Goal: Task Accomplishment & Management: Use online tool/utility

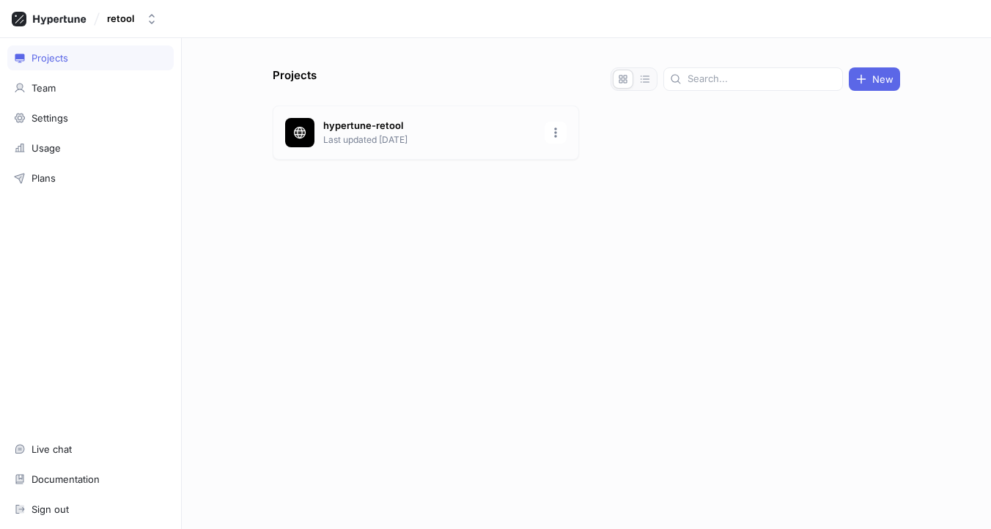
click at [389, 135] on p "Last updated [DATE]" at bounding box center [429, 139] width 213 height 13
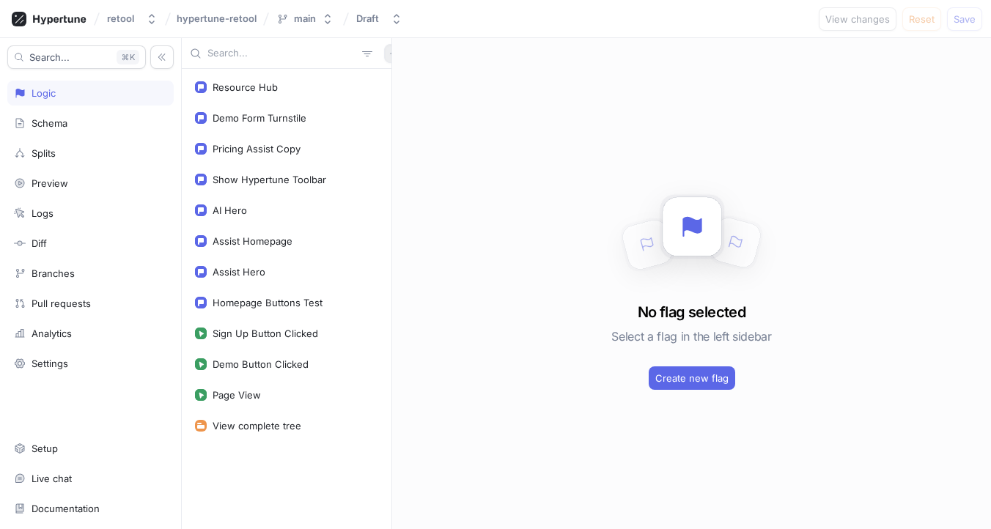
click at [389, 52] on icon "button" at bounding box center [393, 53] width 9 height 9
click at [405, 78] on div "Flag" at bounding box center [411, 82] width 87 height 25
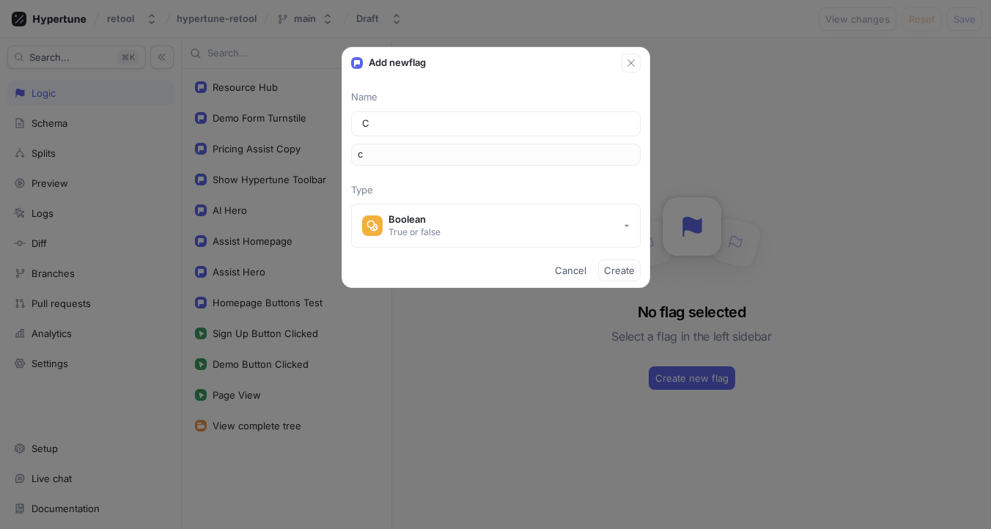
type input "Co"
type input "co"
type input "Cor"
type input "cor"
type input "Core"
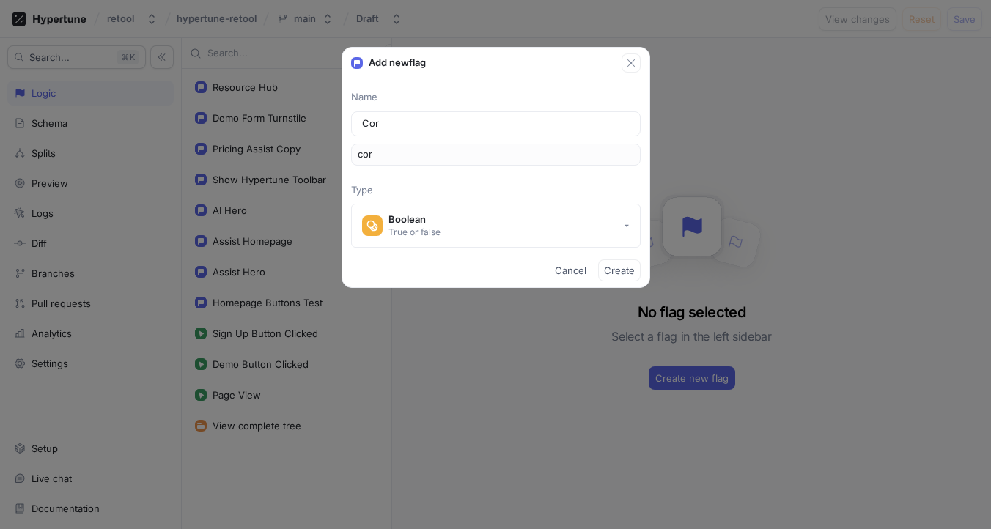
type input "core"
type input "CoreW"
type input "coreW"
type input "CoreWe"
type input "coreWe"
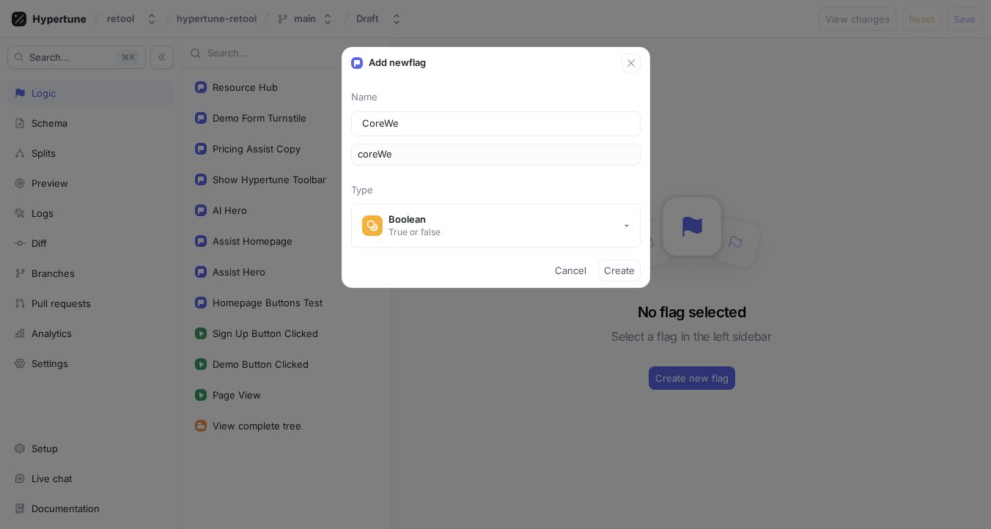
type input "CoreWeb"
type input "coreWeb"
type input "CoreWebF"
type input "coreWebF"
type input "CoreWeb"
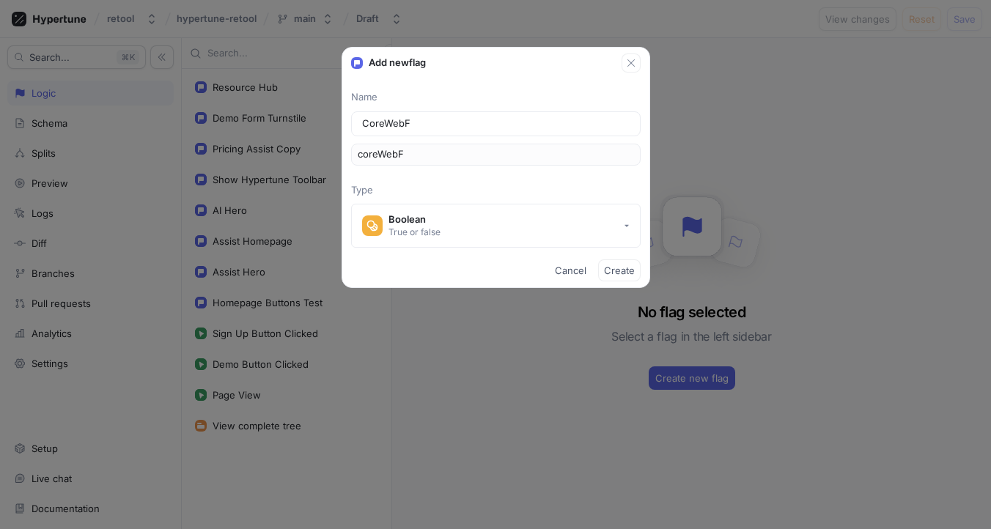
type input "coreWeb"
type input "CoreWebv"
type input "coreWebv"
type input "CoreWebvi"
type input "coreWebvi"
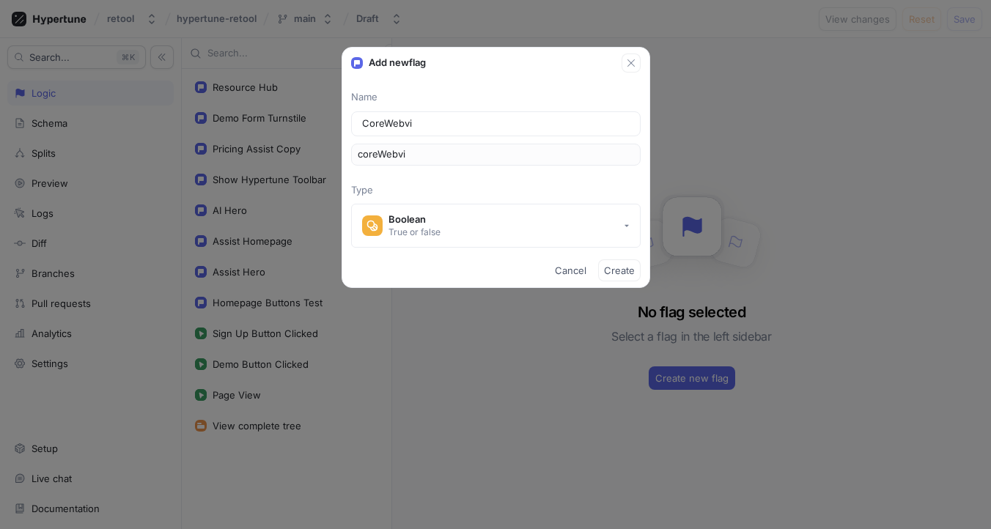
type input "CoreWebv"
type input "coreWebv"
type input "CoreWeb"
type input "coreWeb"
type input "CoreWe"
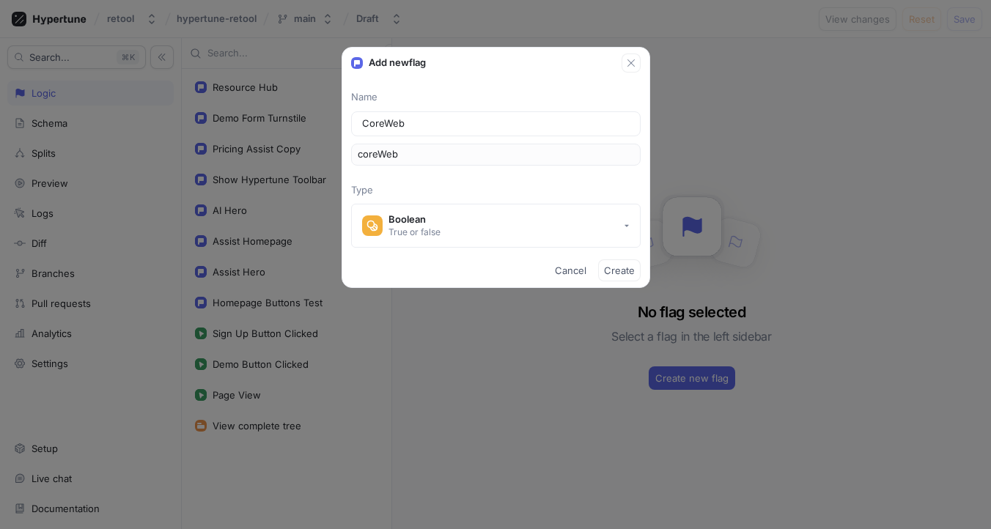
type input "coreWe"
type input "CoreW"
type input "coreW"
type input "Core"
type input "core"
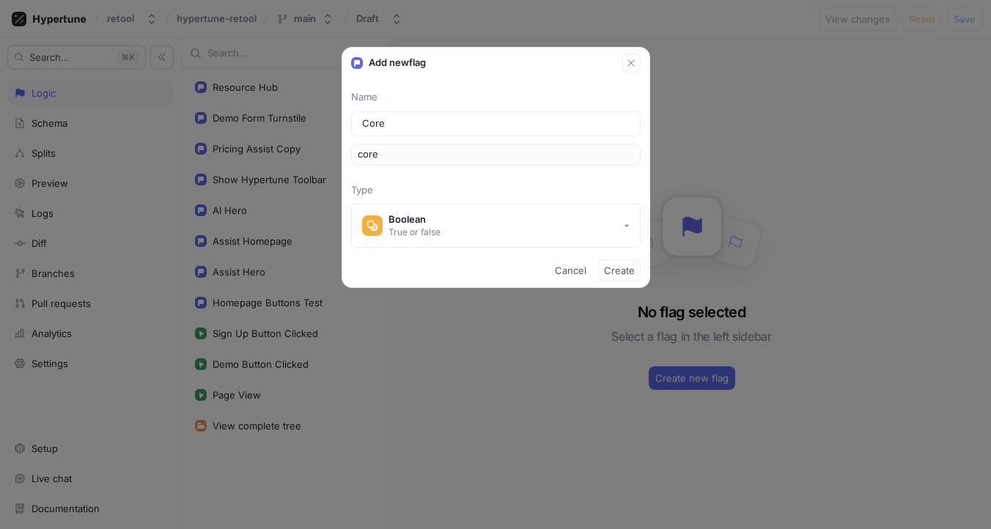
type input "Core W"
type input "coreW"
type input "Core We"
type input "coreWe"
type input "Core Web"
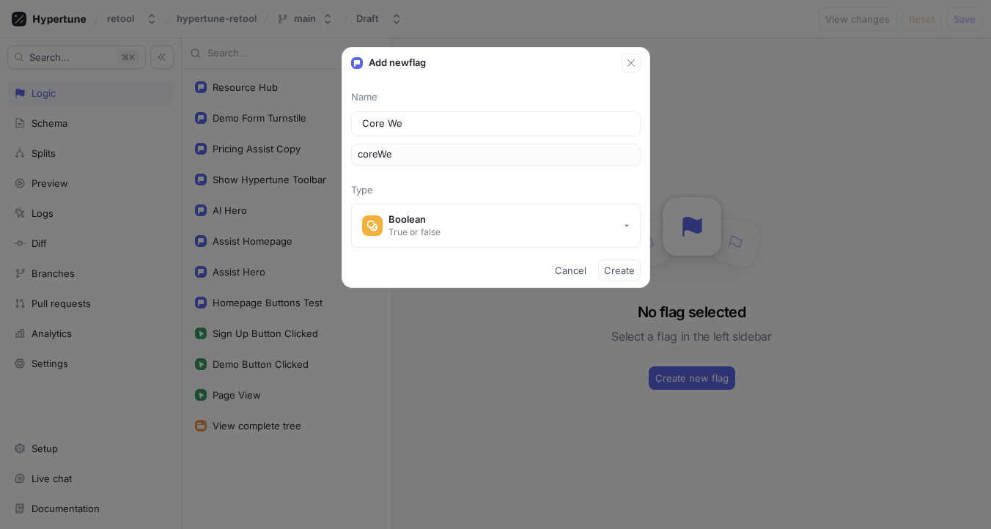
type input "coreWeb"
type input "Core Web V"
type input "coreWebV"
type input "Core Web Vi"
type input "coreWebVi"
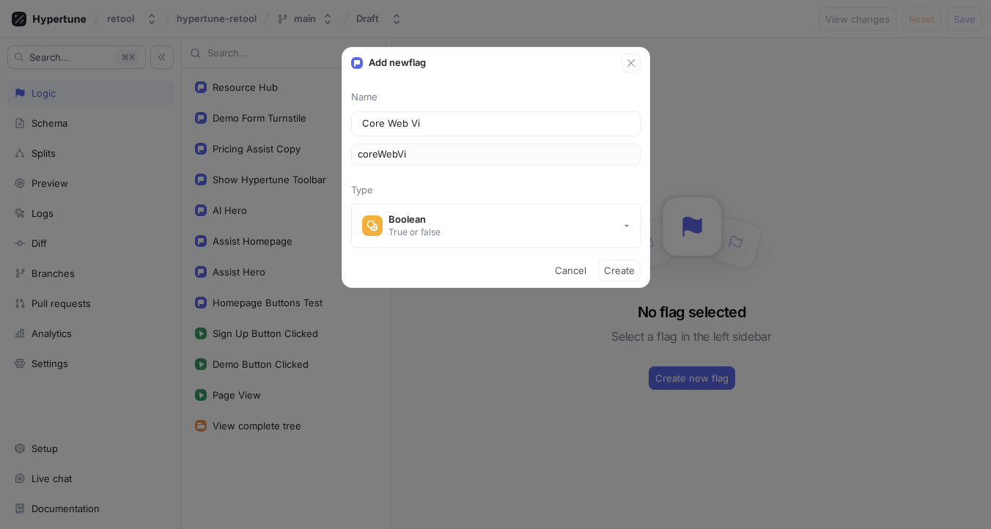
type input "Core Web Vit"
type input "coreWebVit"
type input "Core Web Vita"
type input "coreWebVita"
type input "Core Web Vital"
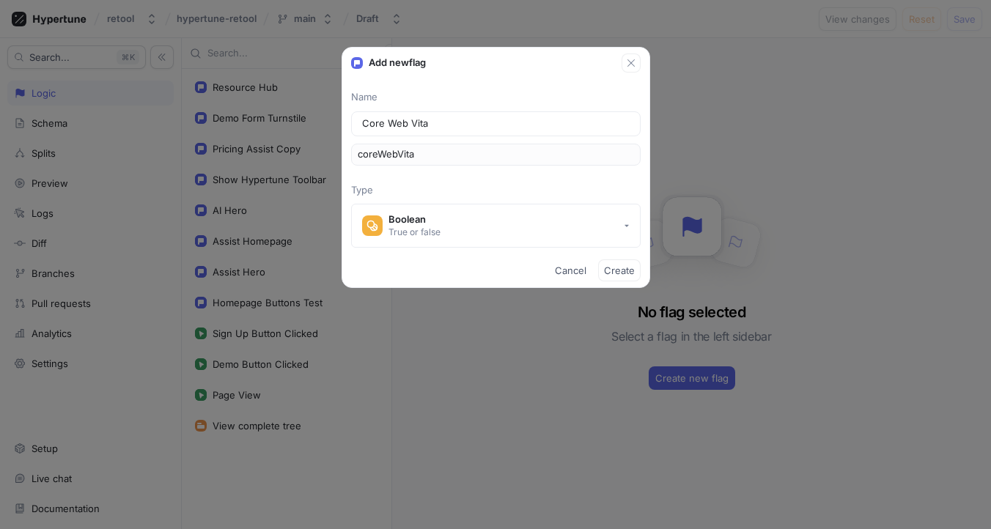
type input "coreWebVital"
type input "Core Web Vitals"
type input "coreWebVitals"
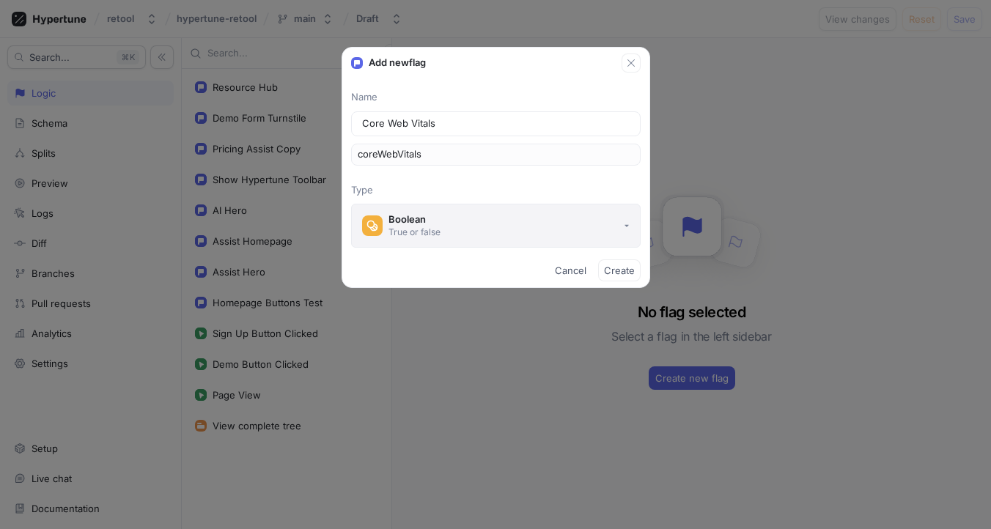
click at [521, 226] on button "Boolean True or false" at bounding box center [496, 226] width 290 height 44
type input "Core Web Vitals"
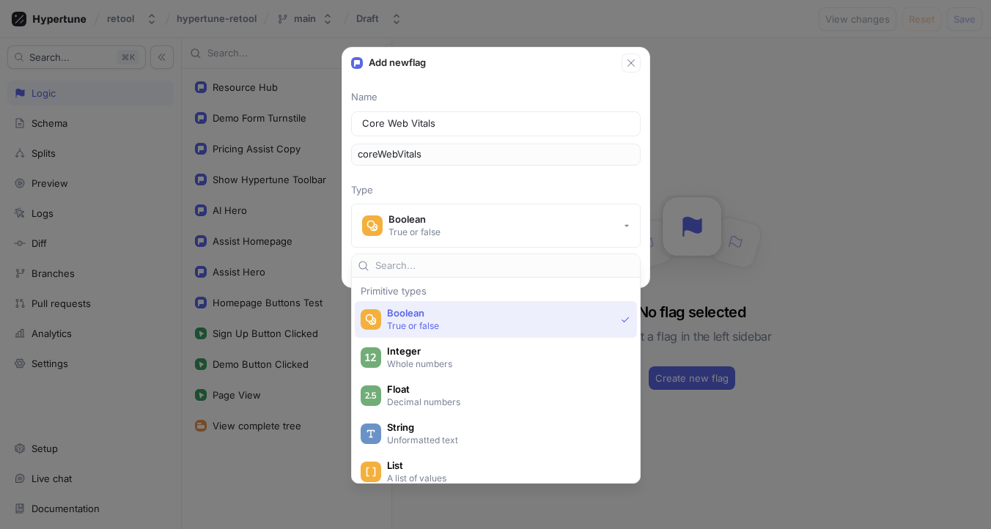
click at [452, 317] on span "Boolean" at bounding box center [501, 313] width 228 height 12
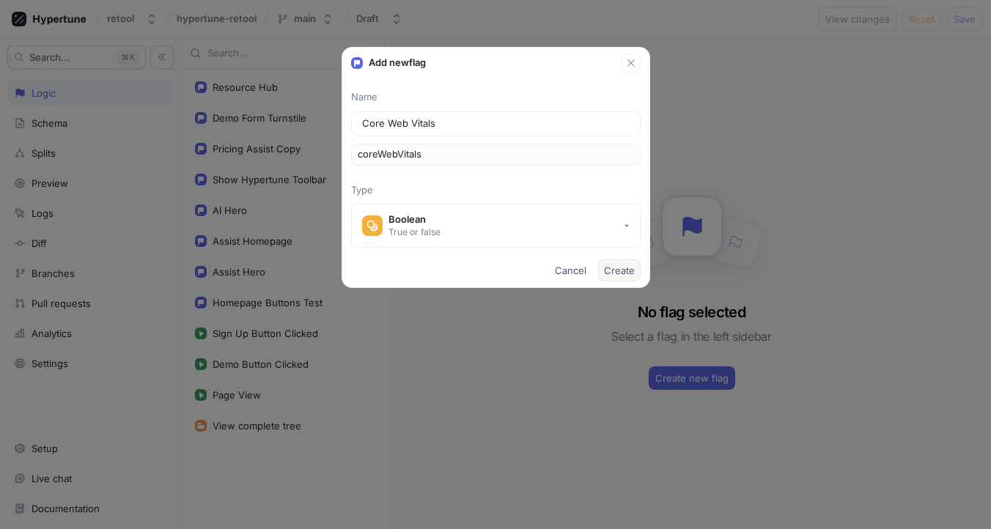
click at [619, 268] on span "Create" at bounding box center [619, 270] width 31 height 9
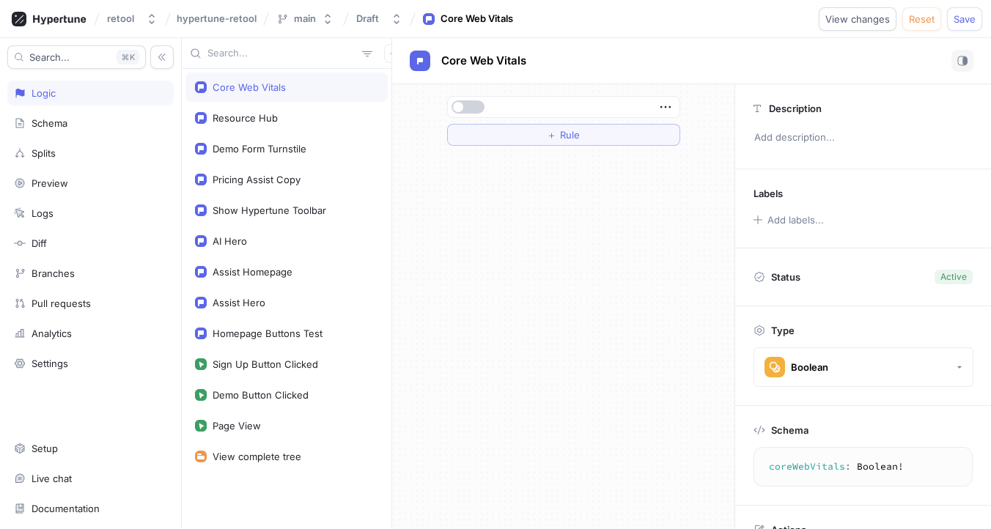
click at [465, 106] on button "button" at bounding box center [468, 106] width 33 height 13
click at [467, 93] on div "＋ Rule" at bounding box center [564, 120] width 257 height 73
click at [471, 109] on button "button" at bounding box center [468, 106] width 33 height 13
click at [568, 131] on span "Rule" at bounding box center [570, 135] width 20 height 9
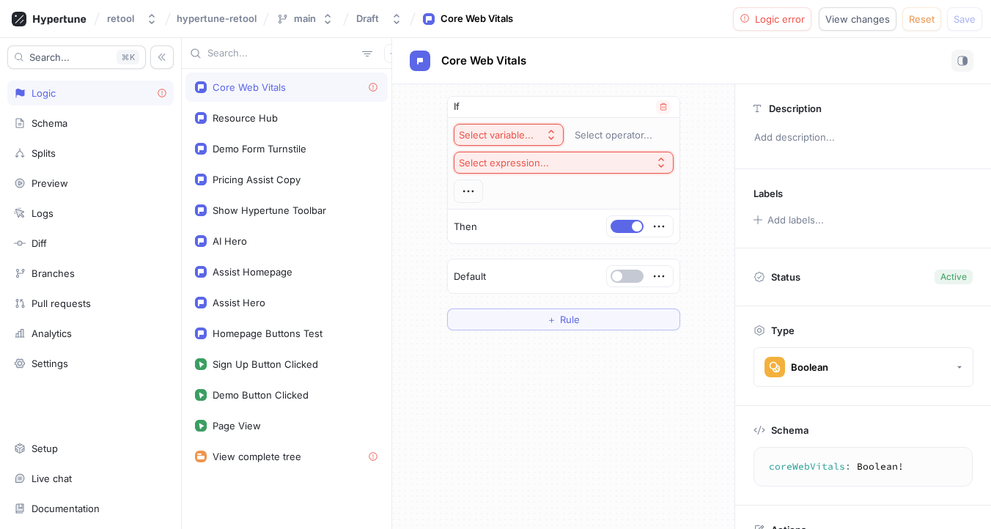
click at [540, 133] on button "Select variable..." at bounding box center [509, 135] width 110 height 22
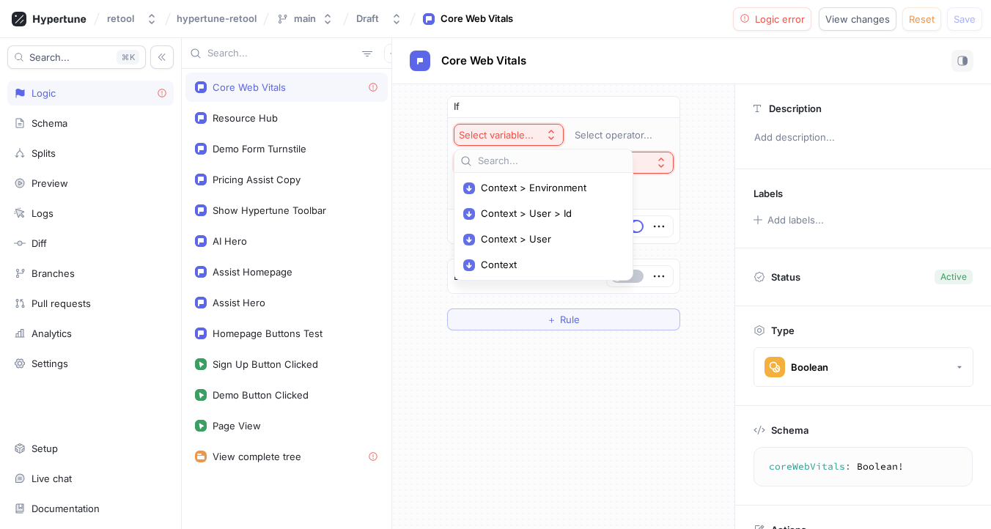
click at [458, 198] on div "Context > Environment Context > User > Id Context > User Context" at bounding box center [544, 226] width 172 height 101
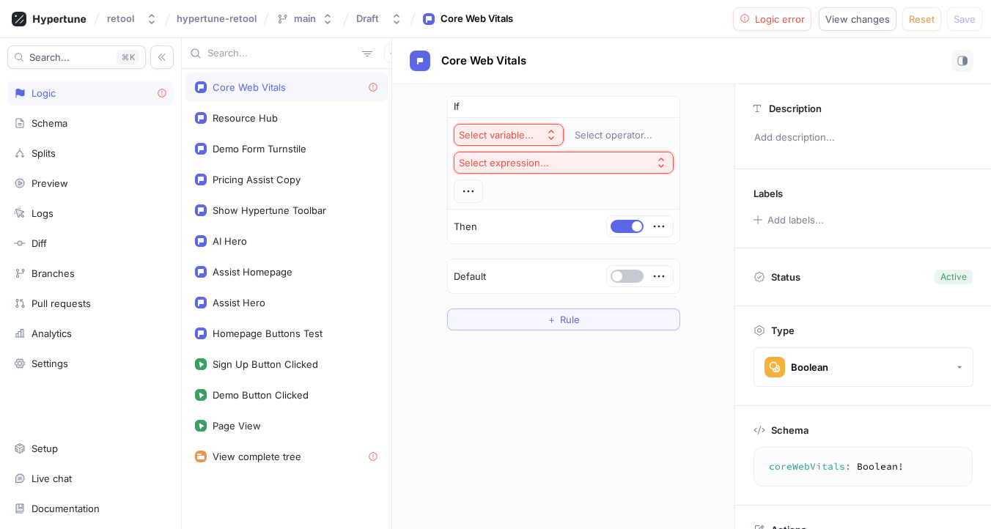
click at [438, 196] on div "If Select variable... Select operator... Select expression... Then Default ＋ Ru…" at bounding box center [564, 213] width 257 height 258
click at [530, 128] on button "Select variable..." at bounding box center [509, 135] width 110 height 22
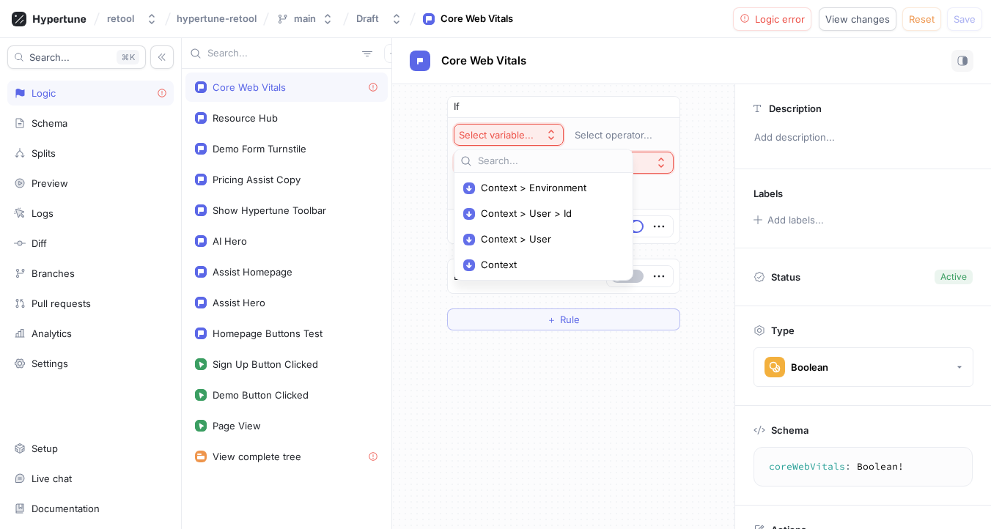
click at [504, 433] on div "If Select variable... Select operator... Select expression... Then Default ＋ Ru…" at bounding box center [563, 306] width 342 height 445
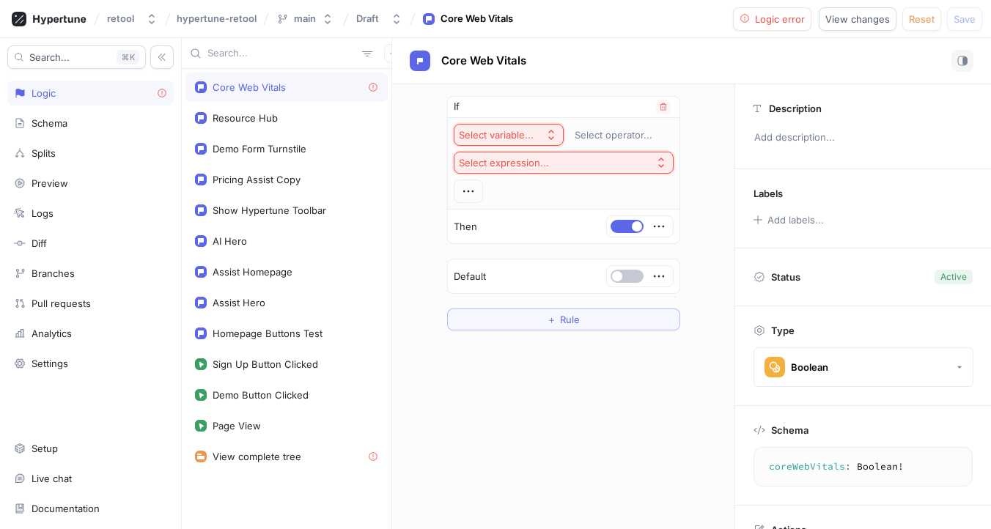
click at [519, 135] on div "Select variable..." at bounding box center [496, 135] width 75 height 12
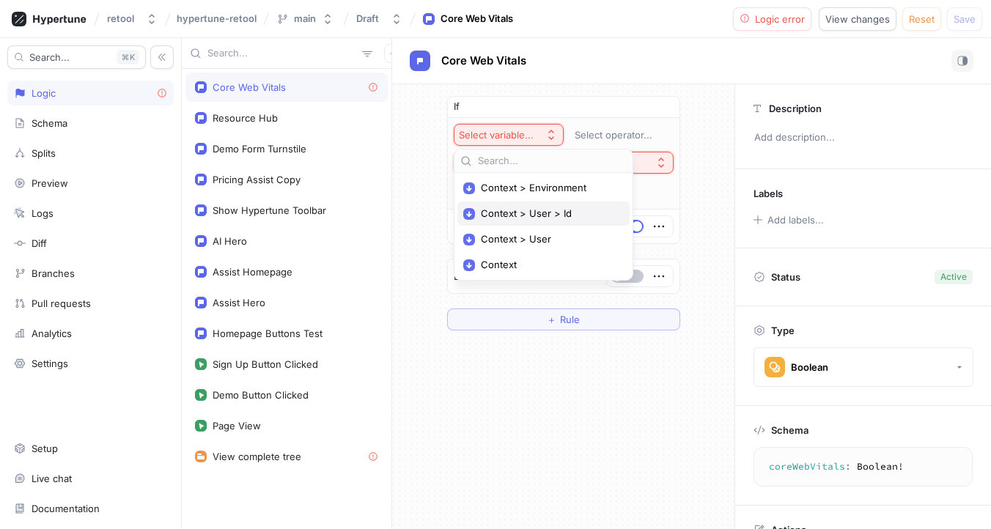
click at [527, 210] on span "Context > User > Id" at bounding box center [549, 214] width 136 height 12
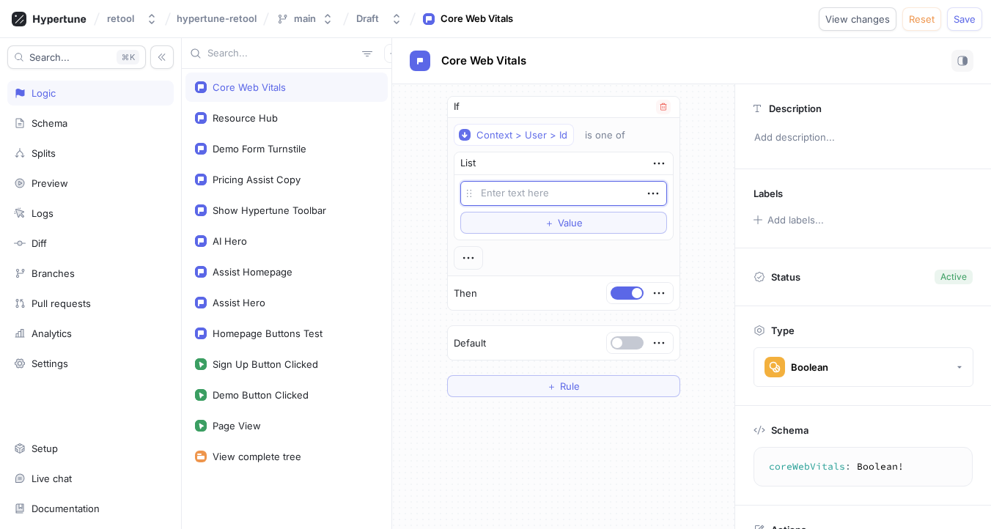
click at [554, 188] on textarea at bounding box center [563, 193] width 207 height 25
click at [463, 224] on button "＋ Value" at bounding box center [563, 223] width 207 height 22
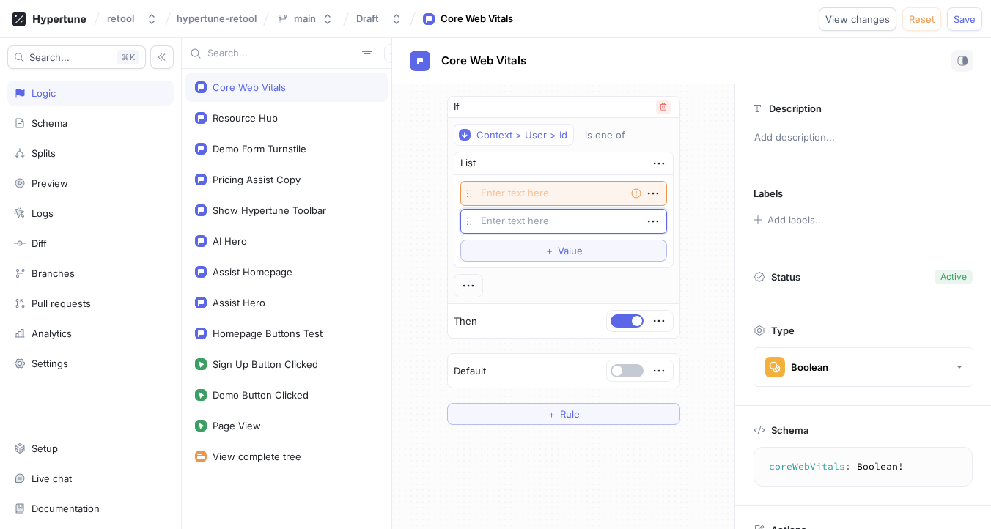
type textarea "x"
click at [662, 107] on icon "button" at bounding box center [663, 106] width 7 height 7
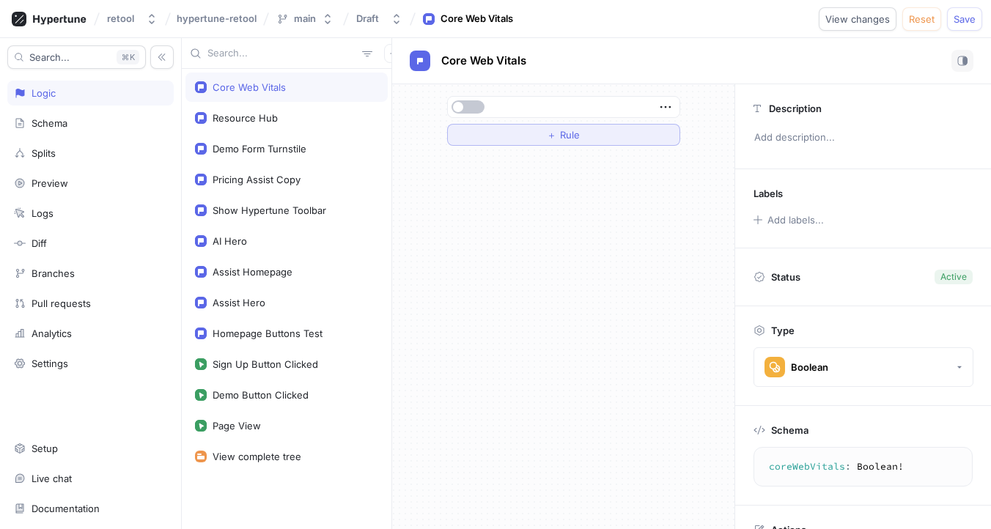
click at [622, 142] on button "＋ Rule" at bounding box center [563, 135] width 233 height 22
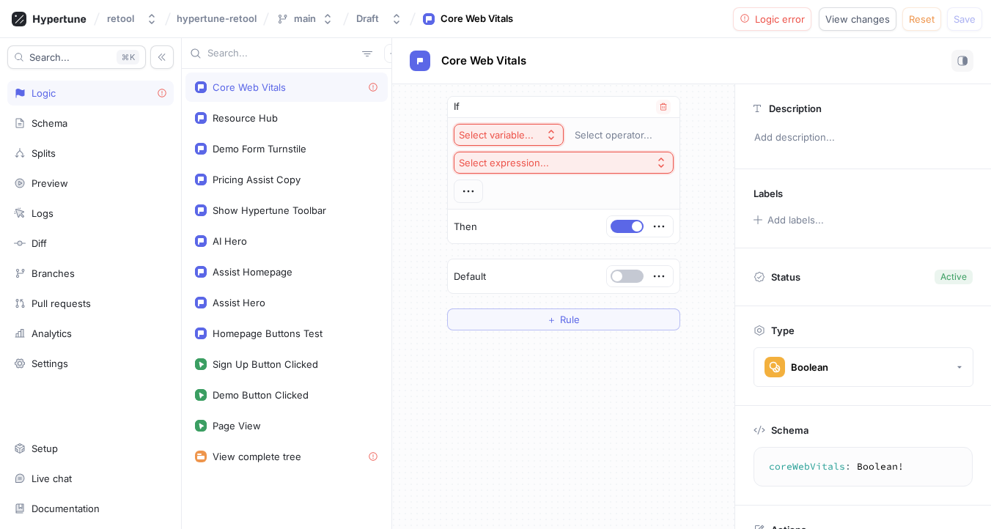
click at [531, 129] on div "Select variable..." at bounding box center [496, 135] width 75 height 12
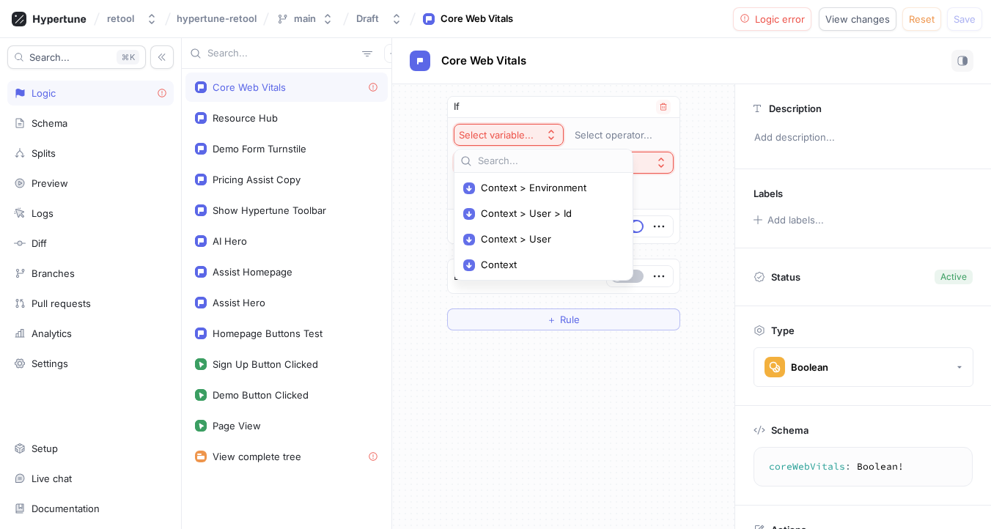
click at [679, 203] on div "If Select variable... Select operator... Select expression... Then" at bounding box center [563, 170] width 233 height 148
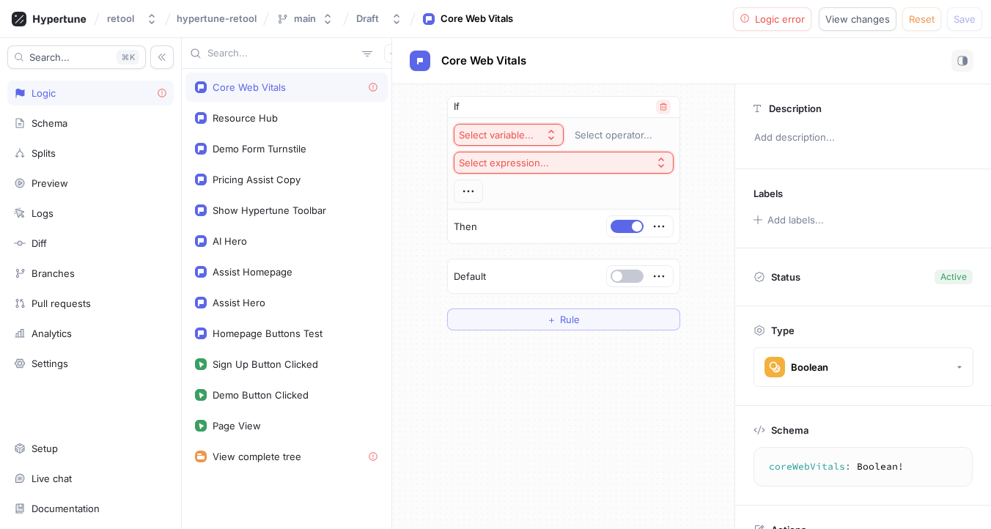
click at [661, 106] on icon "button" at bounding box center [663, 107] width 9 height 9
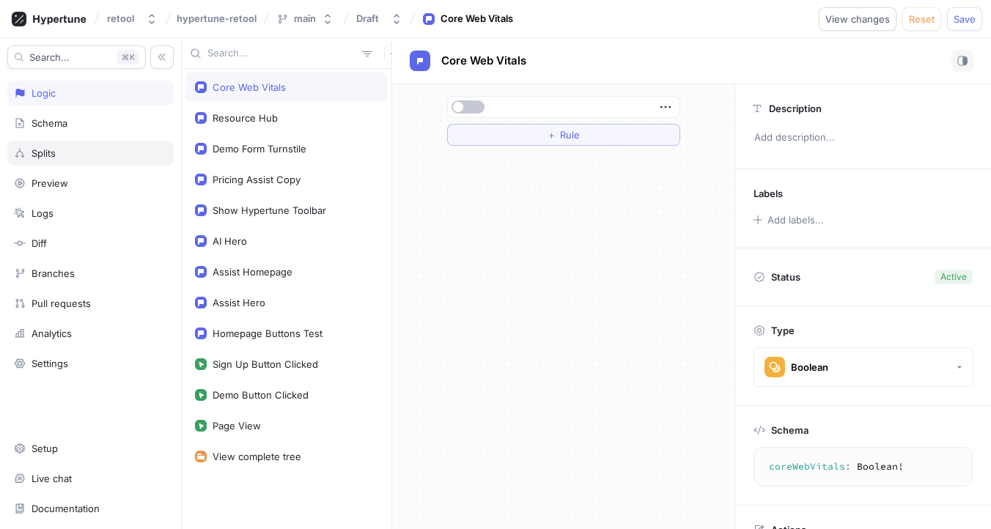
click at [49, 155] on div "Splits" at bounding box center [44, 153] width 24 height 12
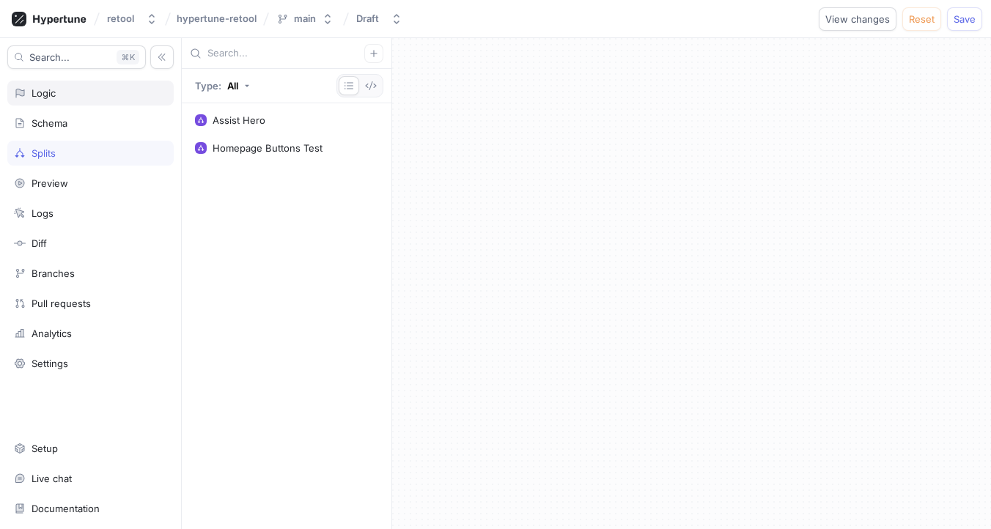
click at [64, 99] on div "Logic" at bounding box center [90, 93] width 166 height 25
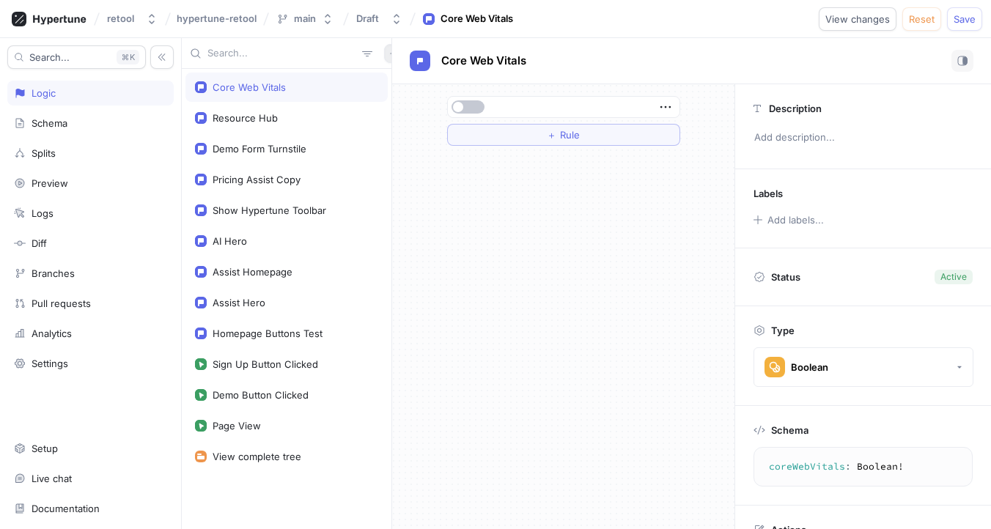
click at [389, 51] on icon "button" at bounding box center [393, 53] width 9 height 9
click at [397, 126] on p "Test" at bounding box center [395, 131] width 19 height 15
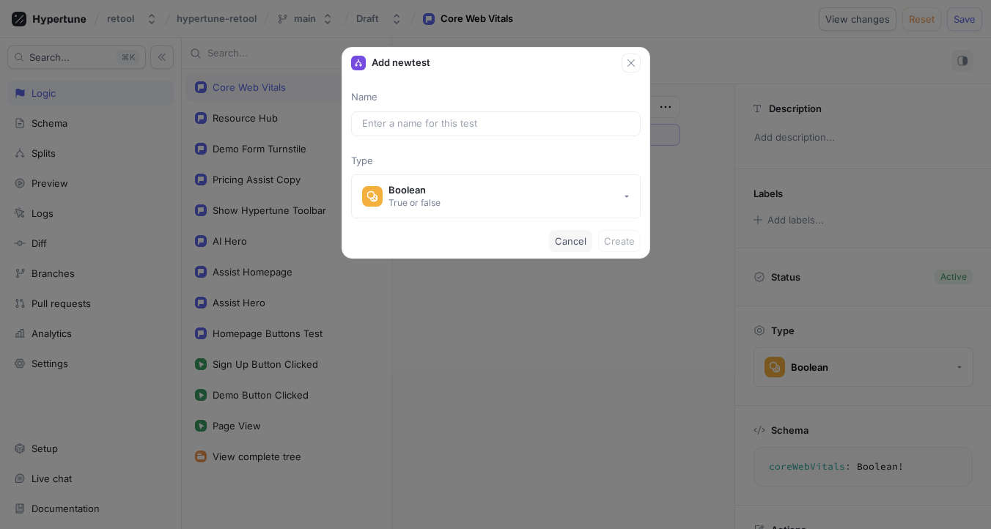
click at [563, 242] on span "Cancel" at bounding box center [571, 241] width 32 height 9
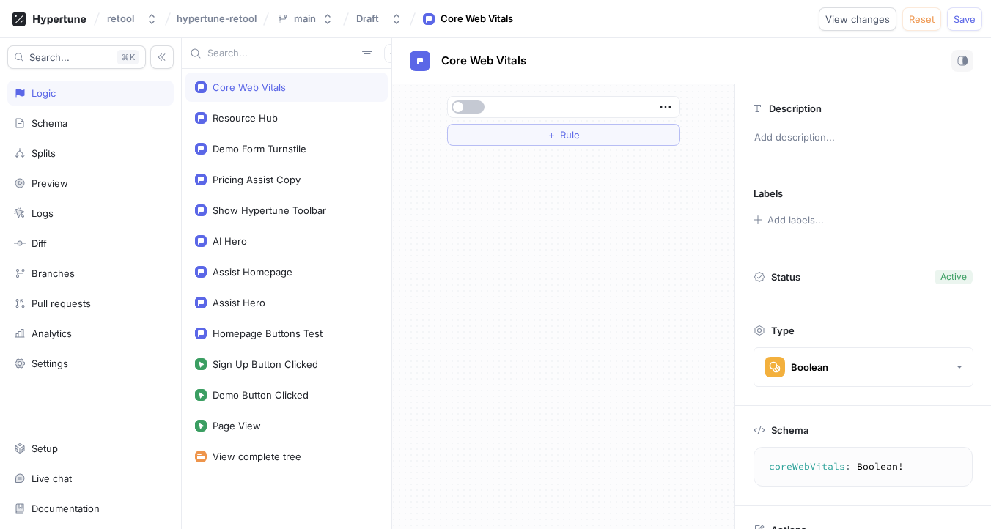
click at [330, 89] on div "Core Web Vitals" at bounding box center [286, 87] width 183 height 12
click at [669, 106] on icon "button" at bounding box center [666, 107] width 16 height 16
click at [689, 133] on p "Delete" at bounding box center [694, 134] width 29 height 15
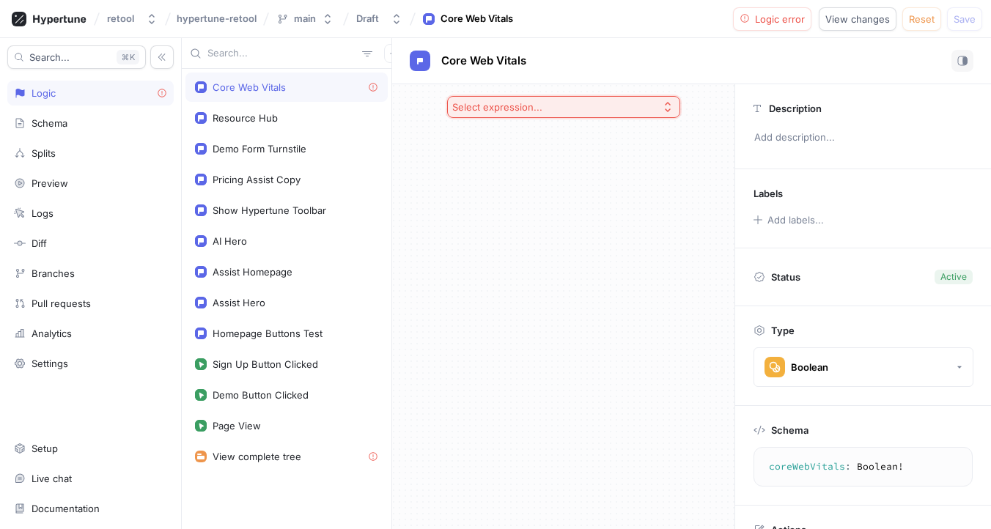
click at [540, 110] on div "Select expression..." at bounding box center [500, 107] width 96 height 12
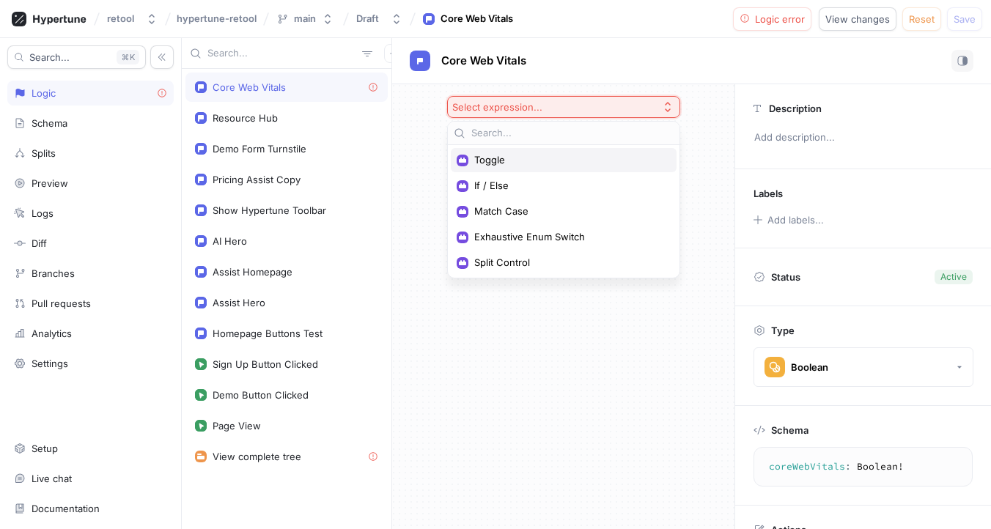
click at [498, 165] on span "Toggle" at bounding box center [568, 160] width 189 height 12
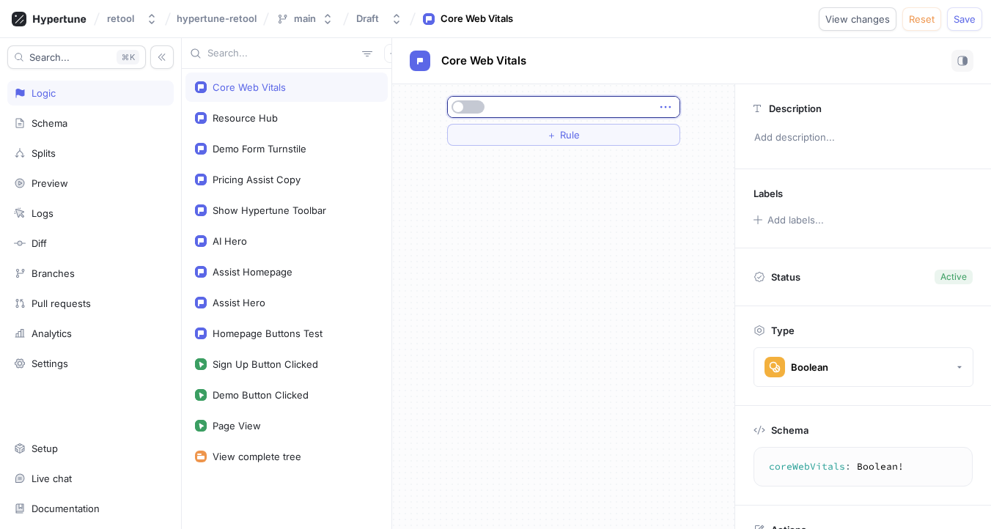
click at [661, 105] on icon "button" at bounding box center [666, 107] width 16 height 16
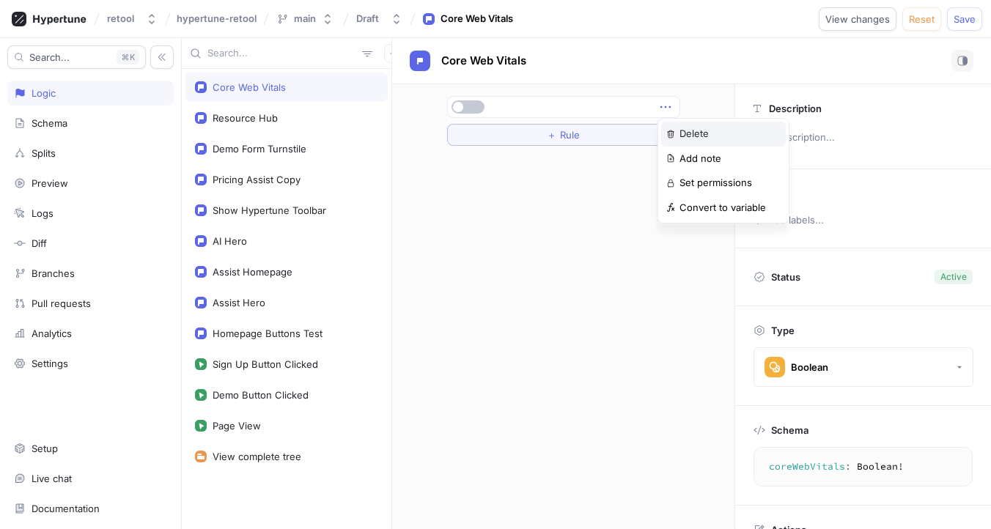
click at [693, 128] on p "Delete" at bounding box center [694, 134] width 29 height 15
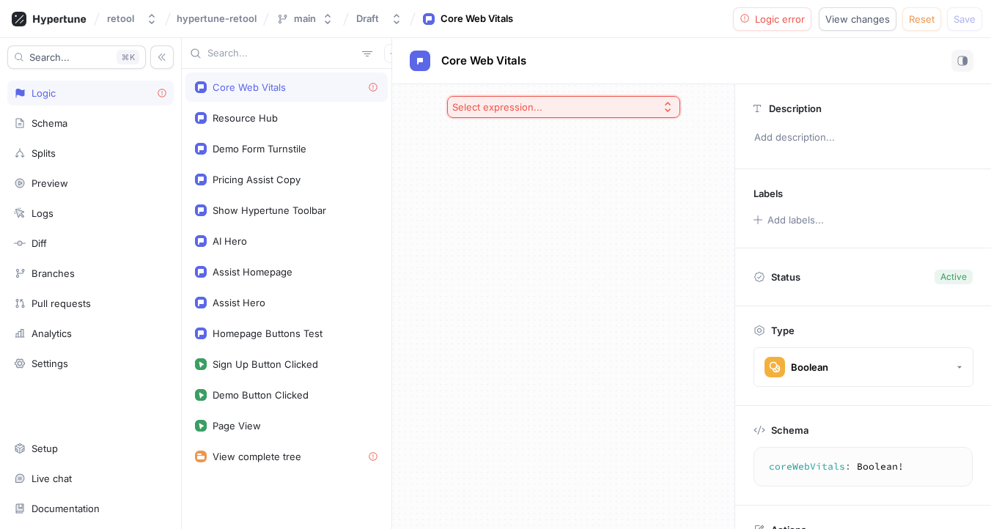
click at [667, 111] on icon "button" at bounding box center [668, 107] width 6 height 10
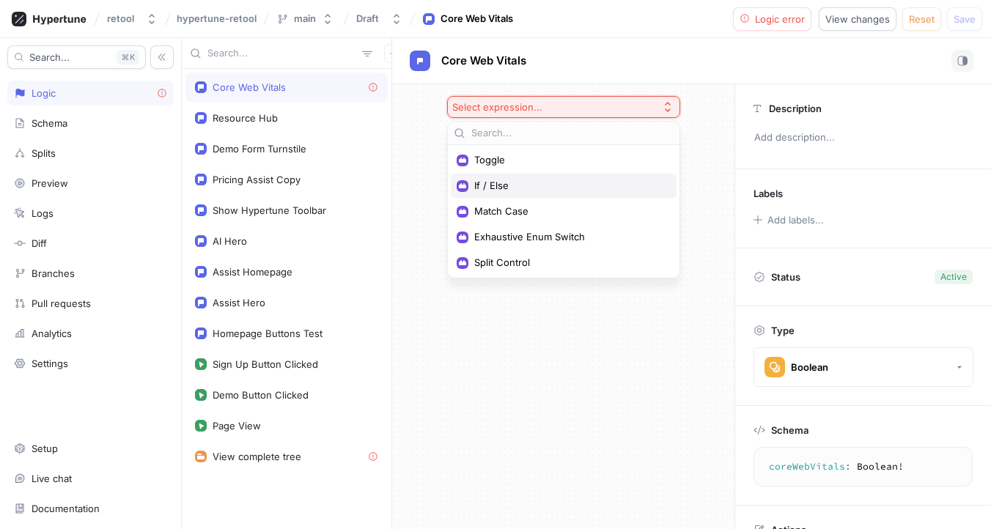
click at [498, 192] on div "If / Else" at bounding box center [564, 186] width 226 height 24
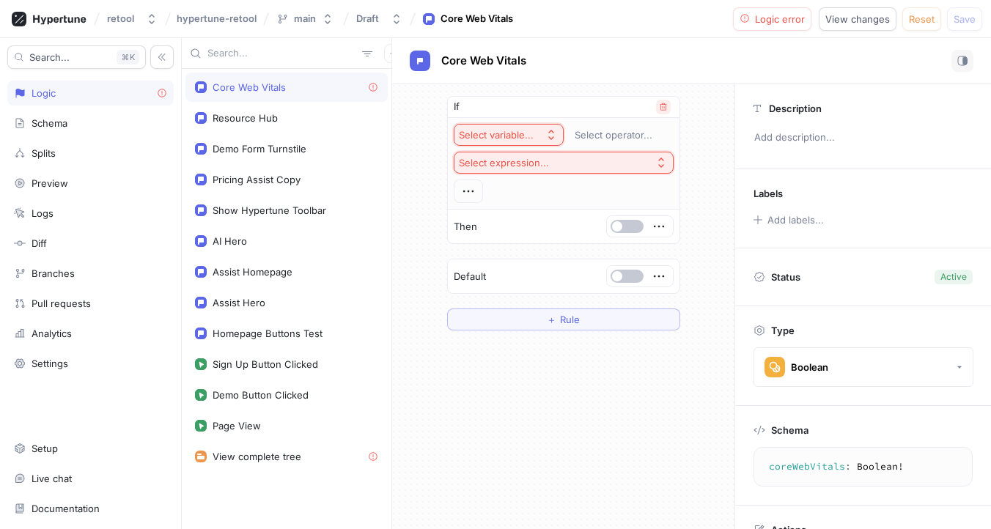
click at [664, 104] on icon "button" at bounding box center [663, 106] width 7 height 7
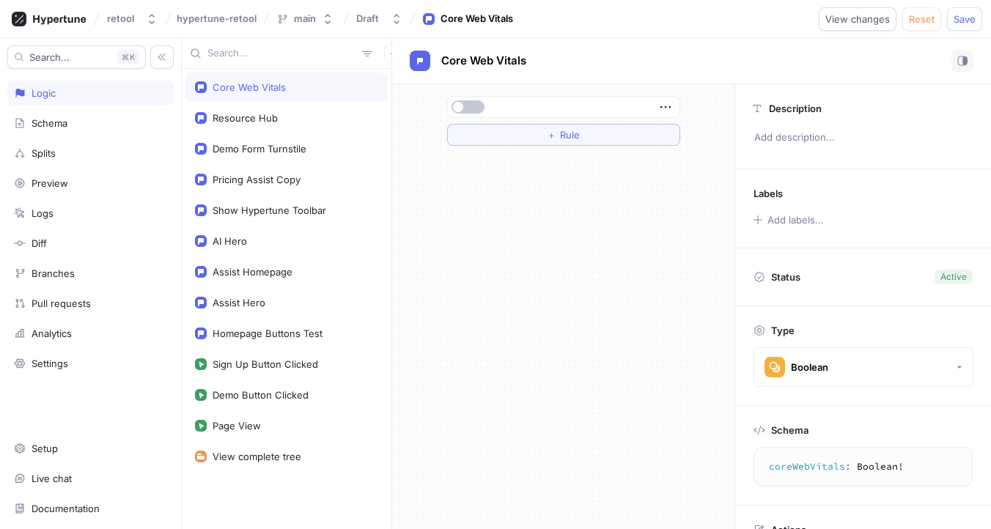
click at [664, 104] on icon "button" at bounding box center [666, 107] width 16 height 16
click at [702, 138] on p "Delete" at bounding box center [694, 134] width 29 height 15
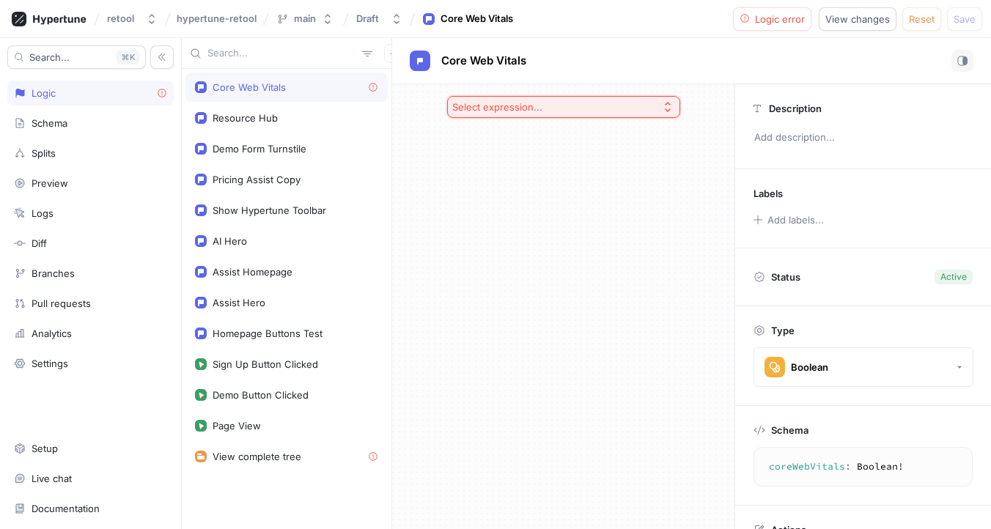
click at [657, 109] on button "Select expression..." at bounding box center [563, 107] width 233 height 22
click at [383, 232] on div "AI Hero" at bounding box center [287, 241] width 202 height 29
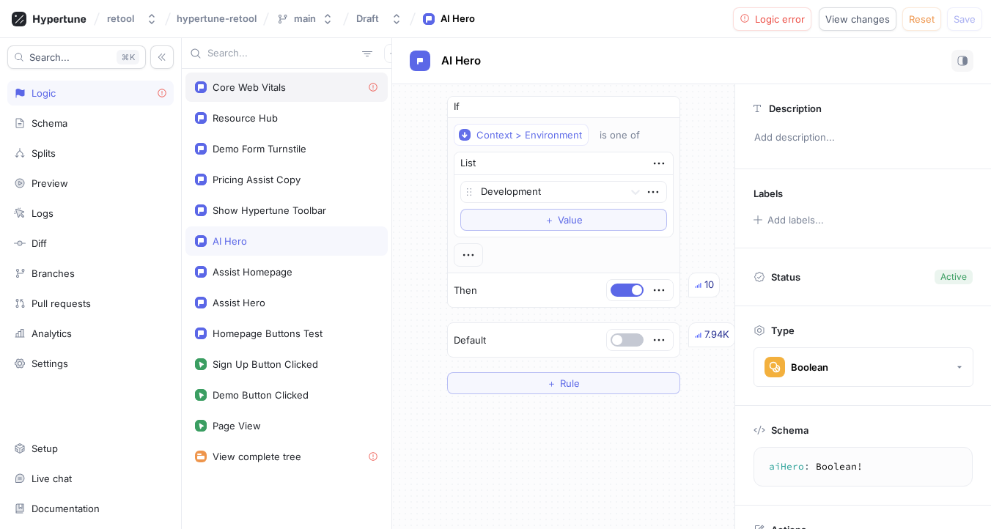
click at [290, 80] on div "Core Web Vitals" at bounding box center [287, 87] width 202 height 29
type textarea "coreWebVitals: Boolean!"
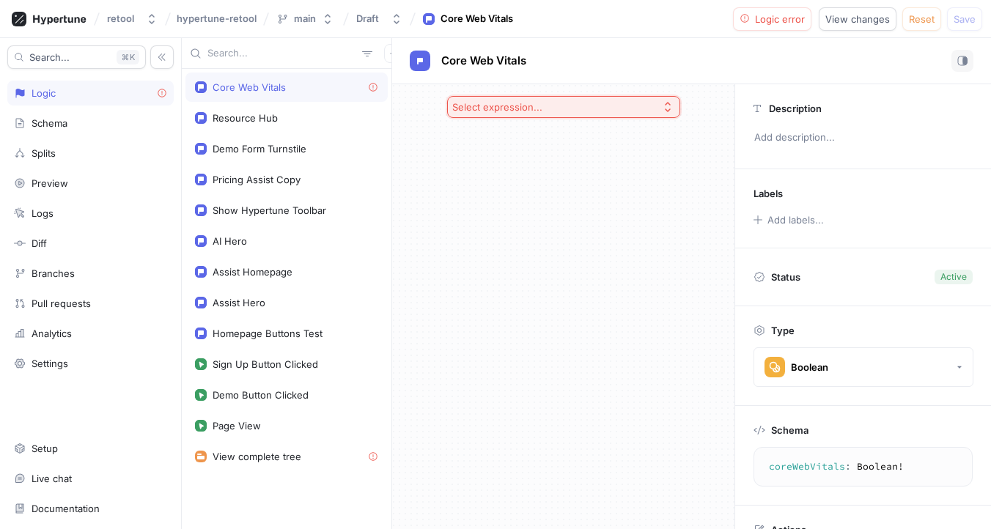
scroll to position [57, 0]
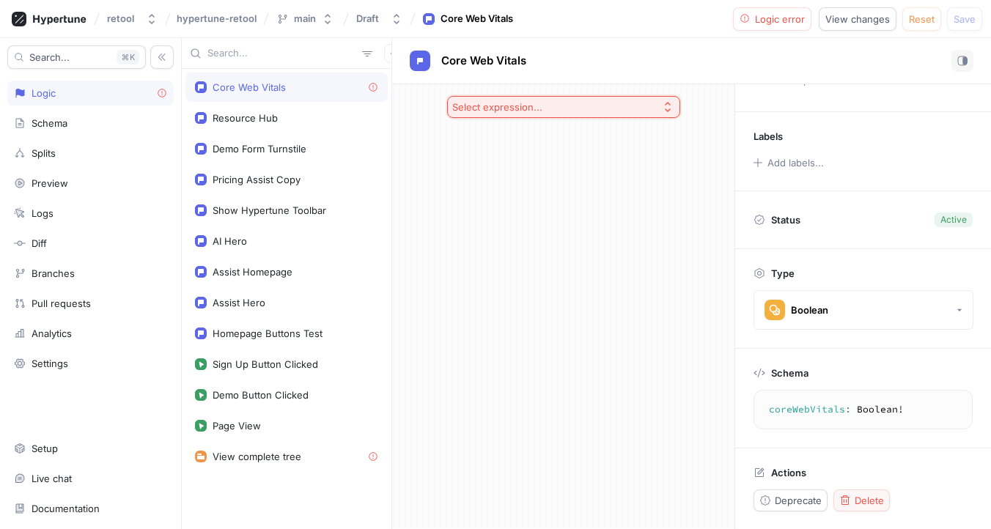
click at [872, 502] on span "Delete" at bounding box center [869, 500] width 29 height 9
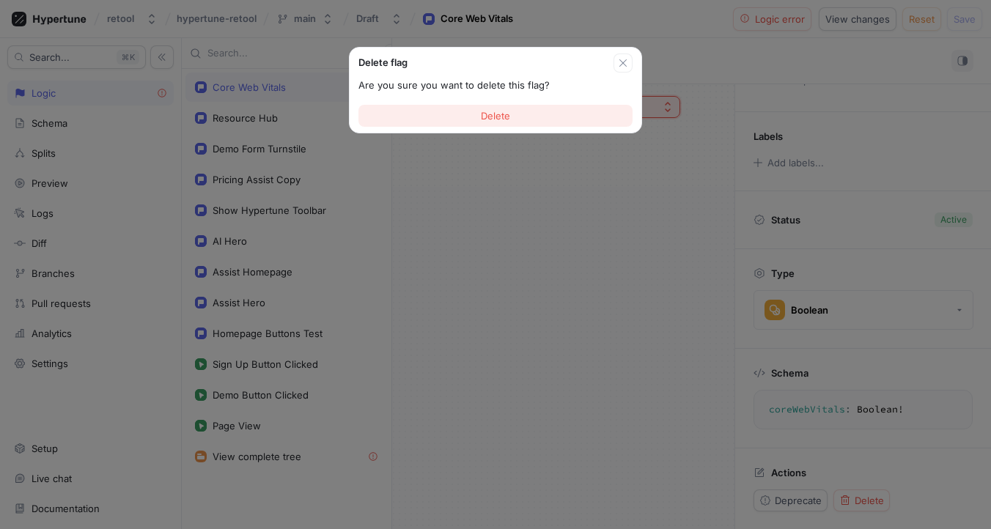
click at [484, 111] on span "Delete" at bounding box center [495, 115] width 29 height 9
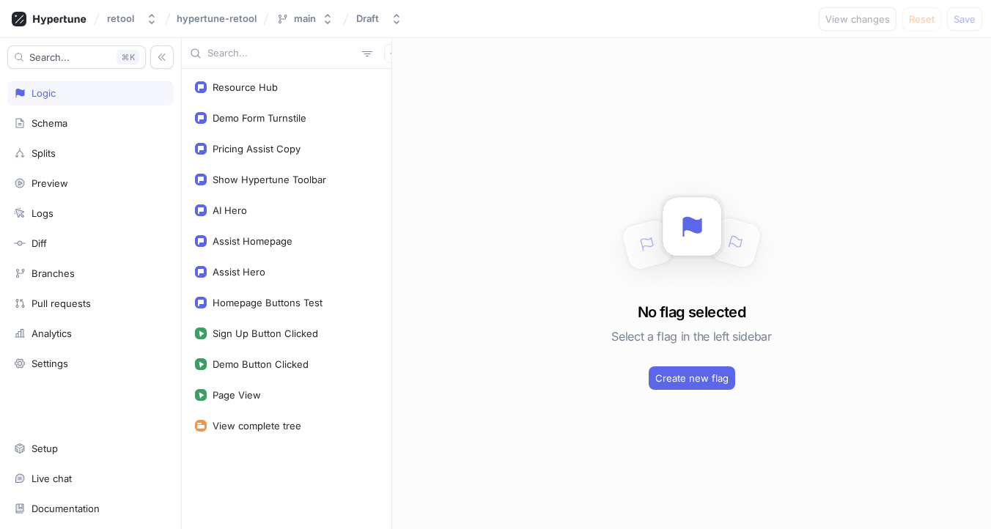
click at [98, 94] on div "Logic" at bounding box center [90, 93] width 153 height 12
click at [389, 56] on icon "button" at bounding box center [393, 53] width 9 height 9
click at [397, 128] on p "Test" at bounding box center [395, 131] width 19 height 15
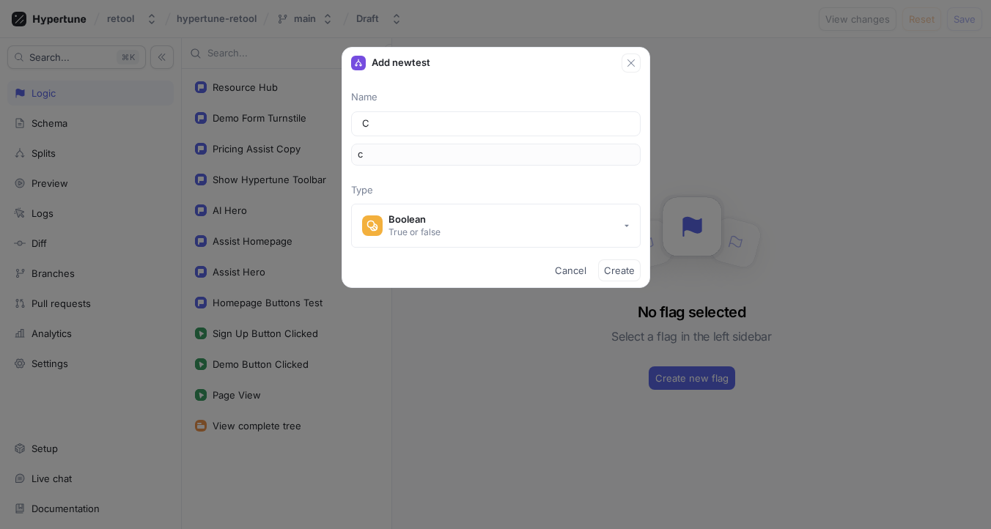
type input "Co"
type input "co"
type input "Cor"
type input "cor"
type input "Core"
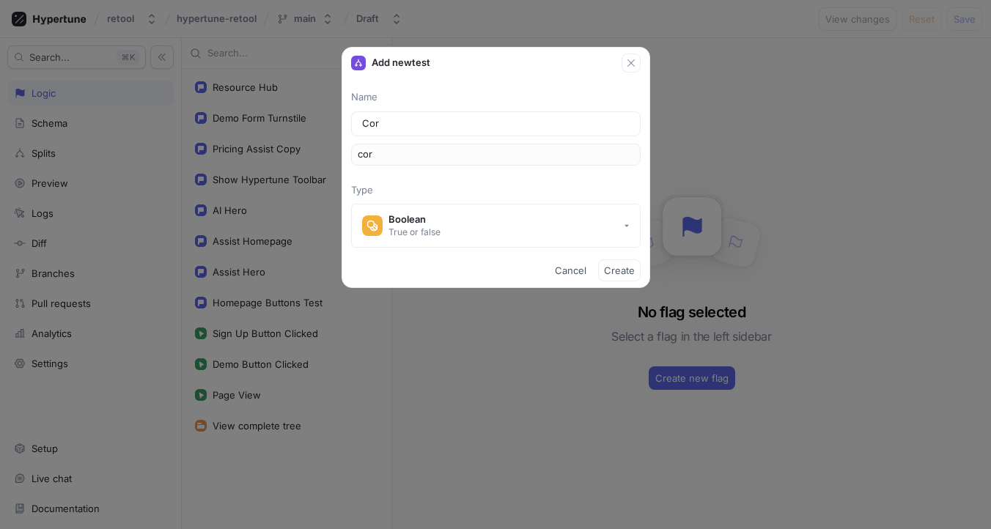
type input "core"
type input "Core W"
type input "coreW"
type input "Core We"
type input "coreWe"
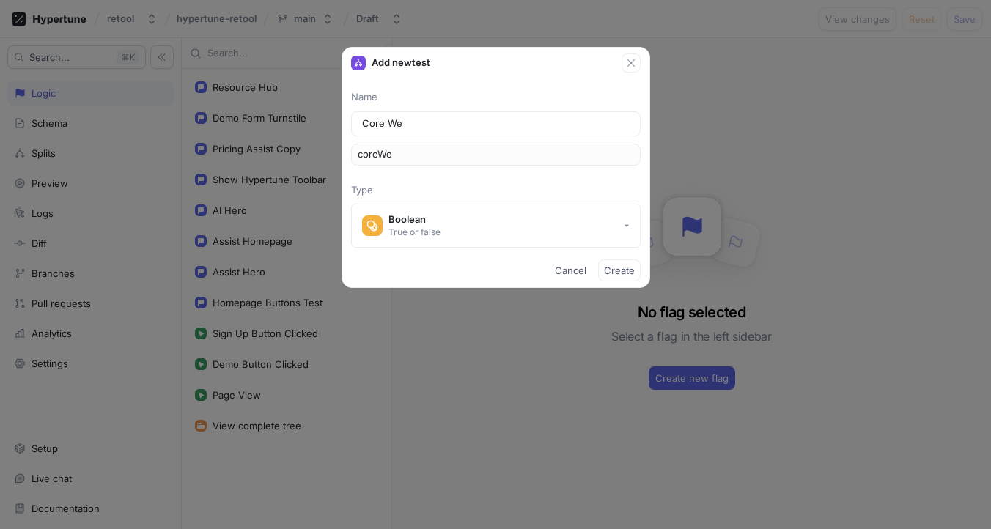
type input "Core Web"
type input "coreWeb"
type input "Core Web V"
type input "coreWebV"
type input "Core Web Vi"
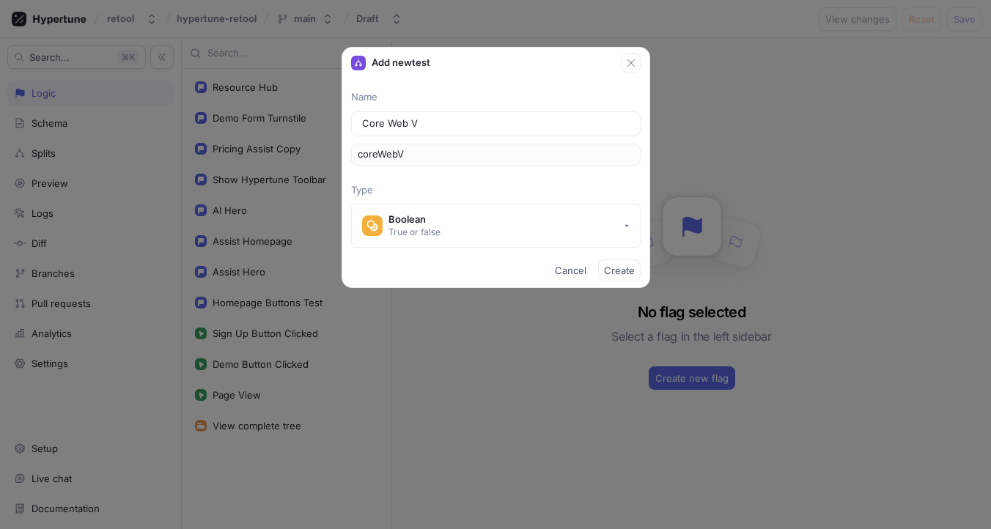
type input "coreWebVi"
type input "Core Web Vit"
type input "coreWebVit"
type input "Core Web Vita"
type input "coreWebVita"
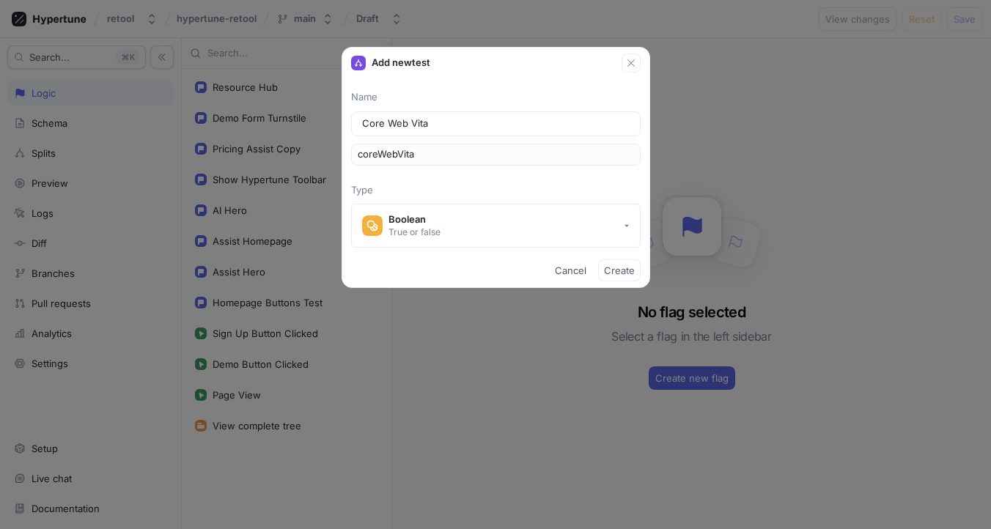
type input "Core Web Vital"
type input "coreWebVital"
type input "Core Web Vitals"
type input "coreWebVitals"
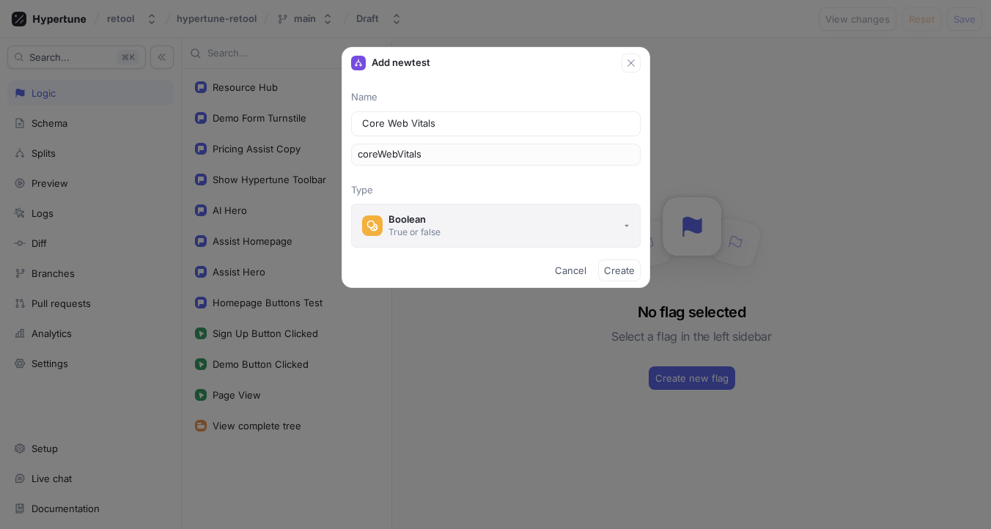
click at [588, 219] on button "Boolean True or false" at bounding box center [496, 226] width 290 height 44
type input "Core Web Vitals"
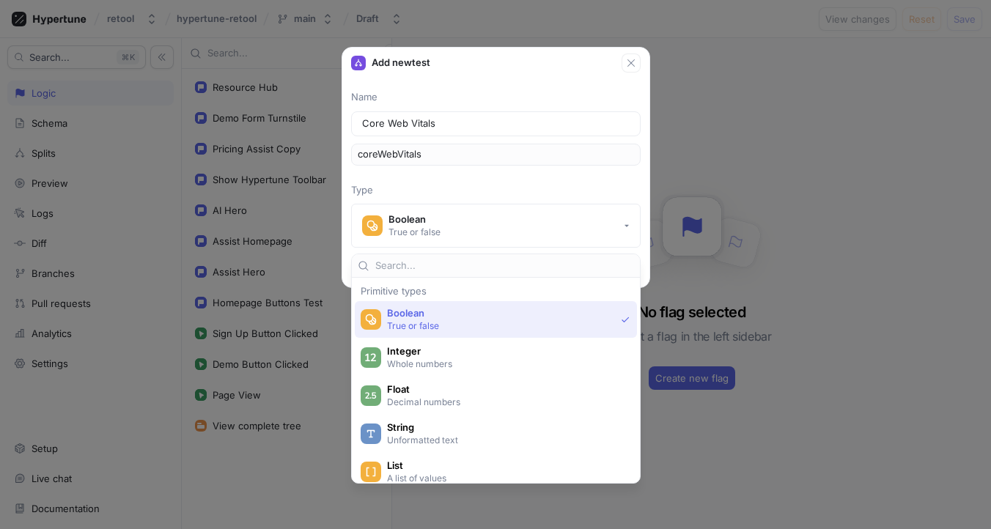
click at [522, 324] on p "True or false" at bounding box center [501, 326] width 228 height 12
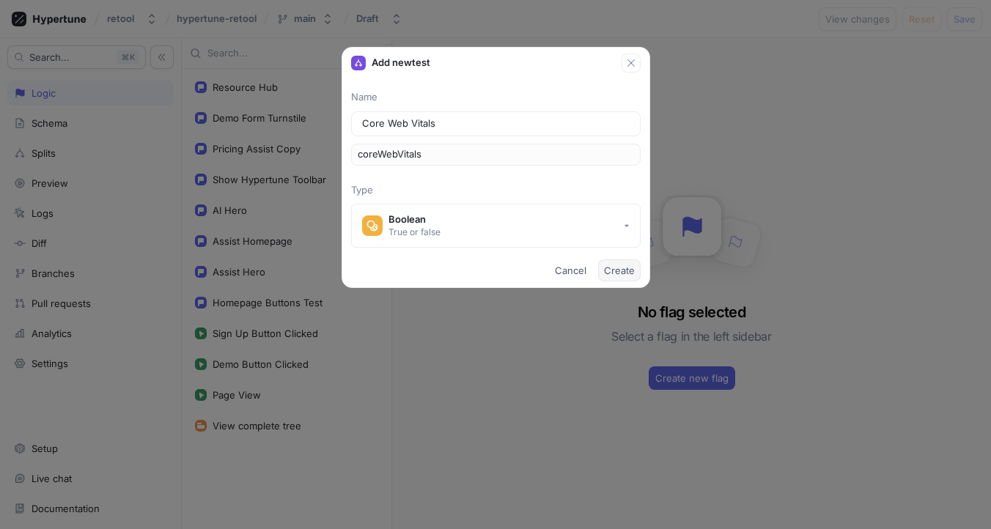
click at [623, 268] on span "Create" at bounding box center [619, 270] width 31 height 9
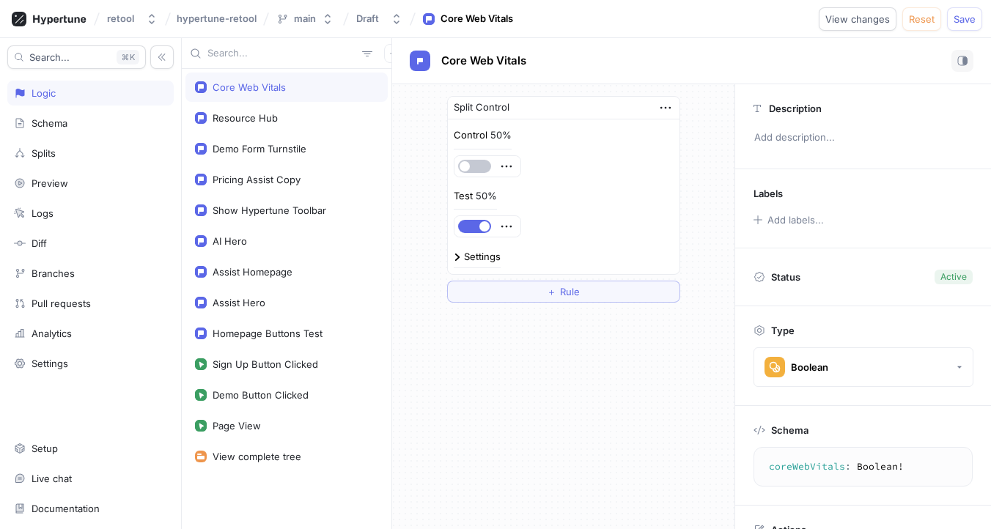
click at [493, 135] on div "50%" at bounding box center [501, 136] width 21 height 10
click at [469, 253] on div "Settings" at bounding box center [482, 257] width 37 height 10
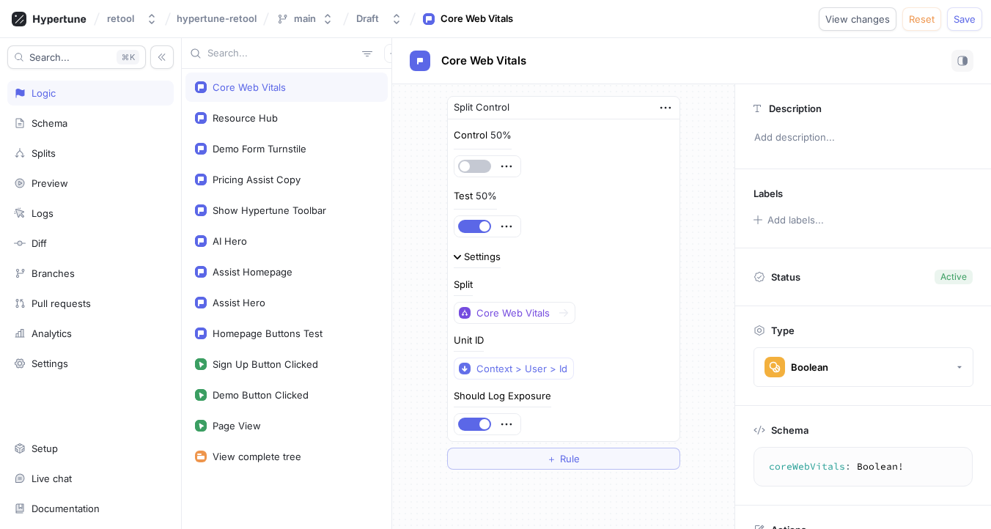
click at [484, 199] on div "50%" at bounding box center [486, 196] width 21 height 10
click at [461, 256] on div "Settings" at bounding box center [477, 257] width 47 height 10
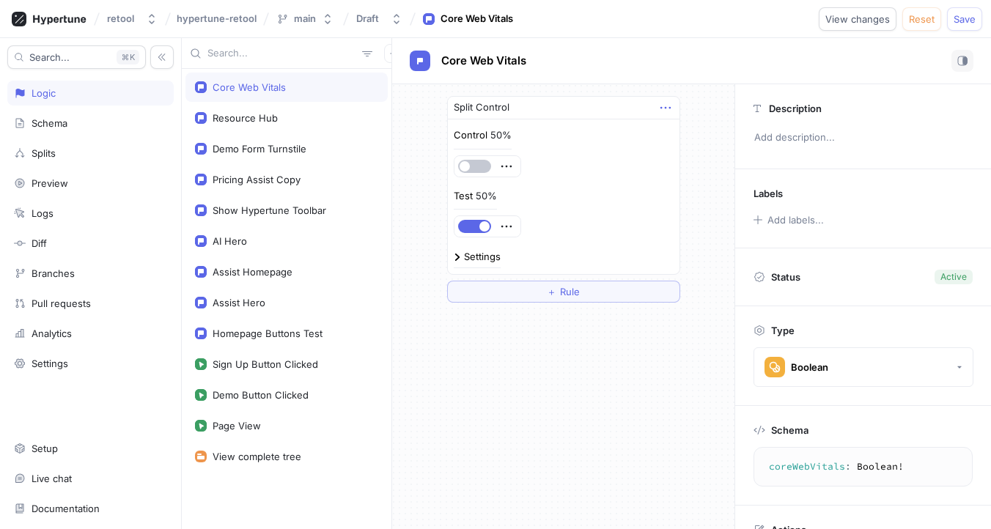
click at [665, 107] on icon "button" at bounding box center [665, 108] width 10 height 2
click at [589, 188] on div "Split Control Control 50% Test 50% Settings" at bounding box center [563, 185] width 233 height 179
click at [480, 195] on div "50%" at bounding box center [486, 196] width 21 height 10
click at [479, 259] on div "Settings" at bounding box center [482, 257] width 37 height 10
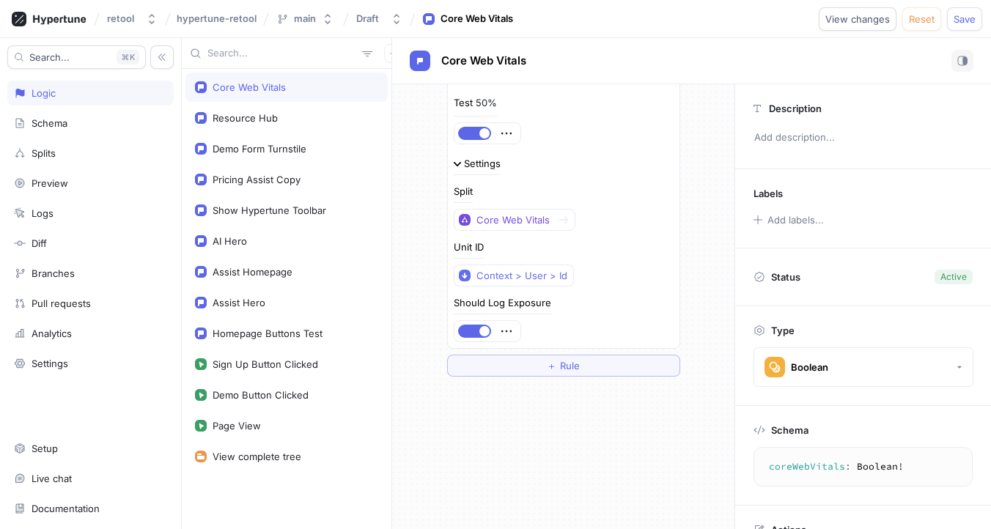
scroll to position [100, 0]
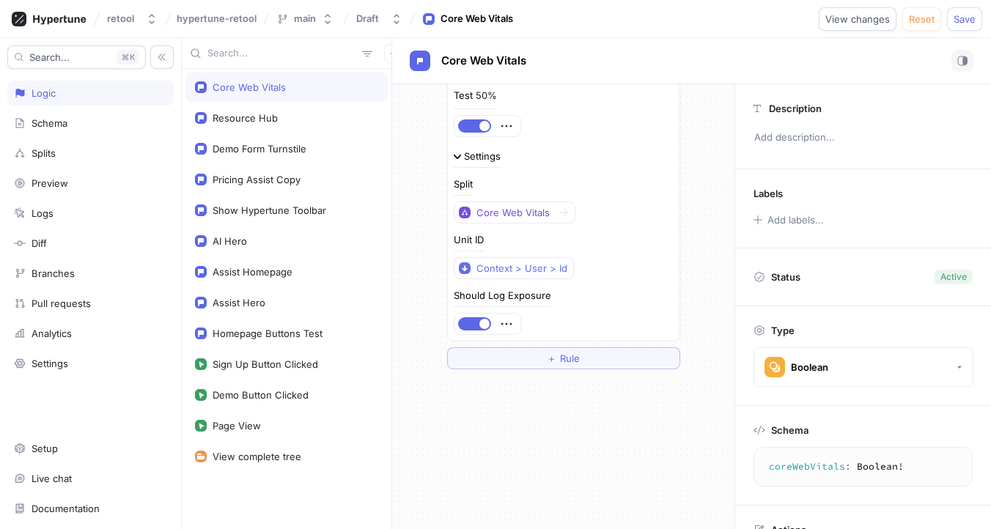
click at [471, 158] on div "Settings" at bounding box center [482, 157] width 37 height 10
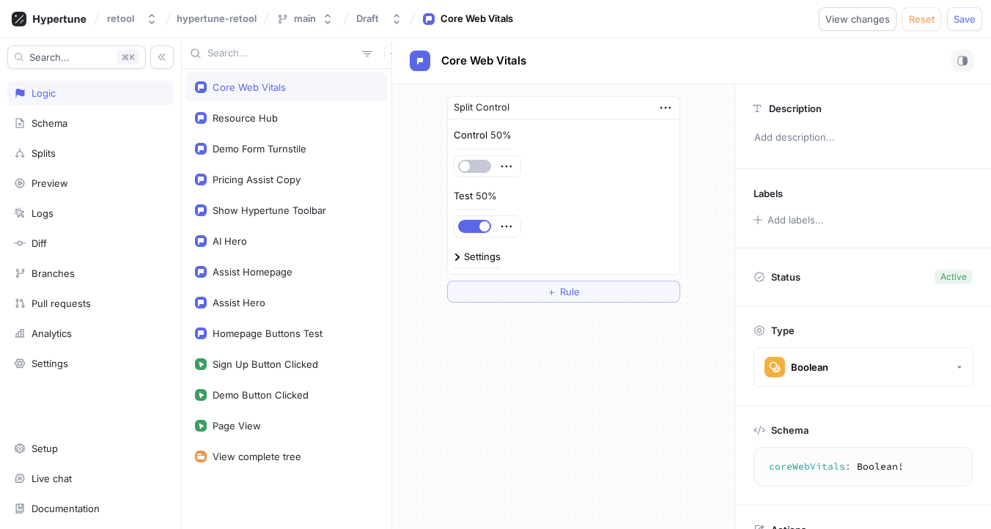
click at [281, 87] on div "Core Web Vitals" at bounding box center [249, 87] width 73 height 12
click at [60, 122] on div "Schema" at bounding box center [50, 123] width 36 height 12
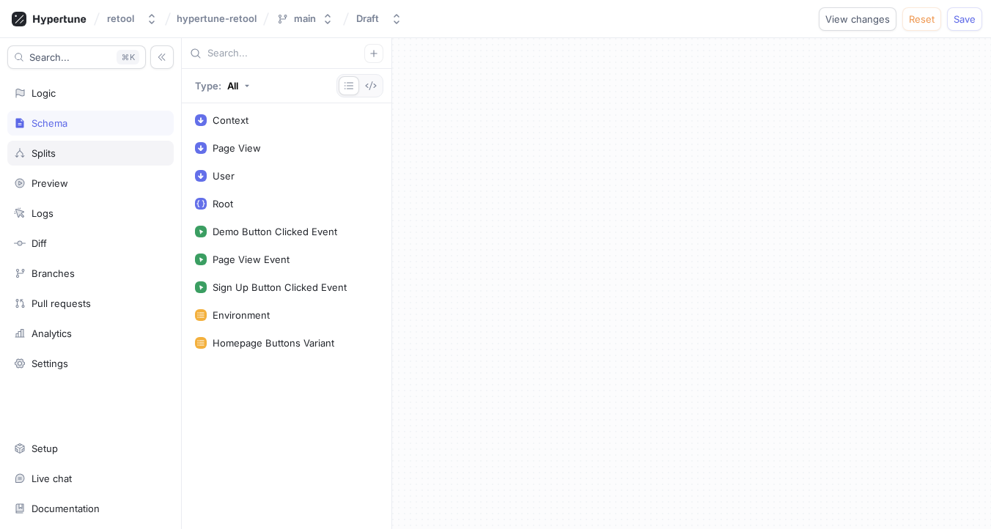
click at [64, 151] on div "Splits" at bounding box center [90, 153] width 153 height 12
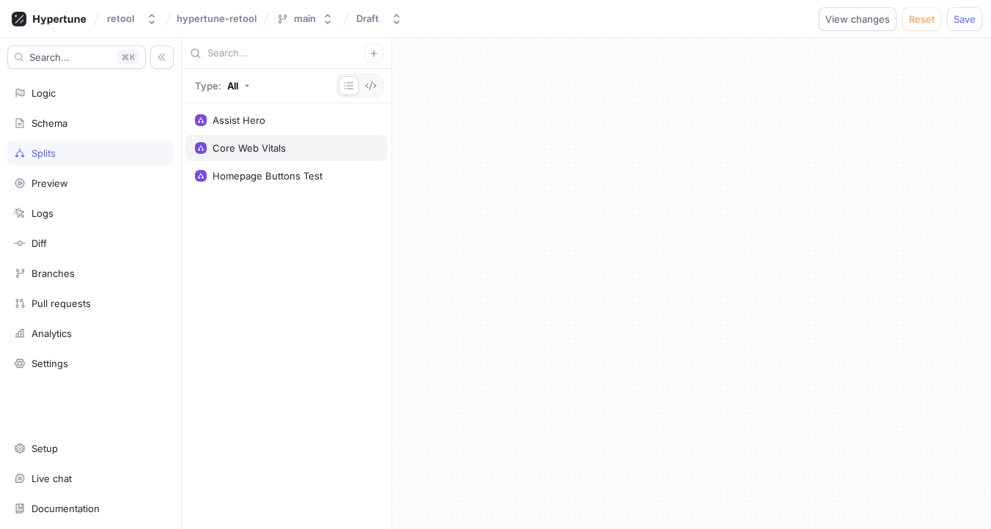
click at [276, 155] on div "Core Web Vitals" at bounding box center [287, 148] width 202 height 26
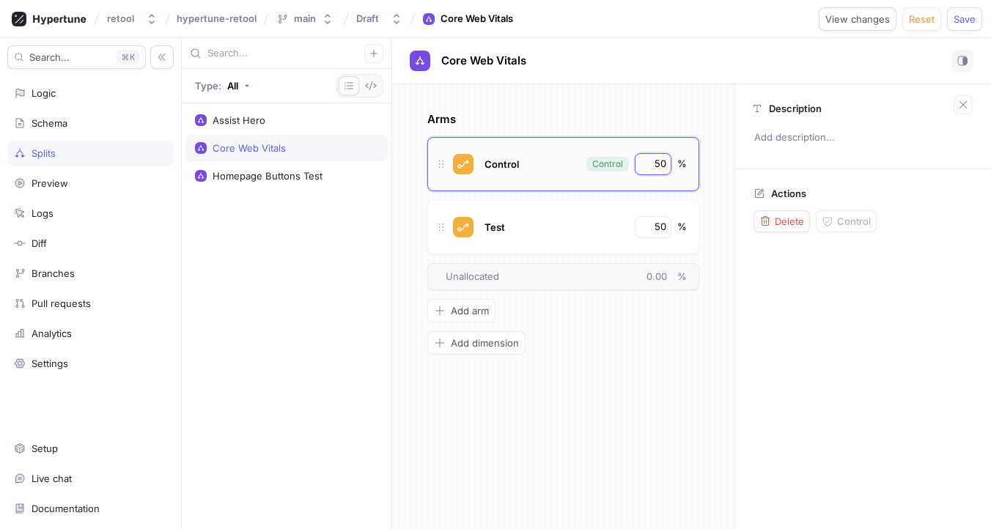
click at [656, 163] on input "50" at bounding box center [654, 164] width 25 height 15
click at [656, 161] on input "50" at bounding box center [654, 164] width 25 height 15
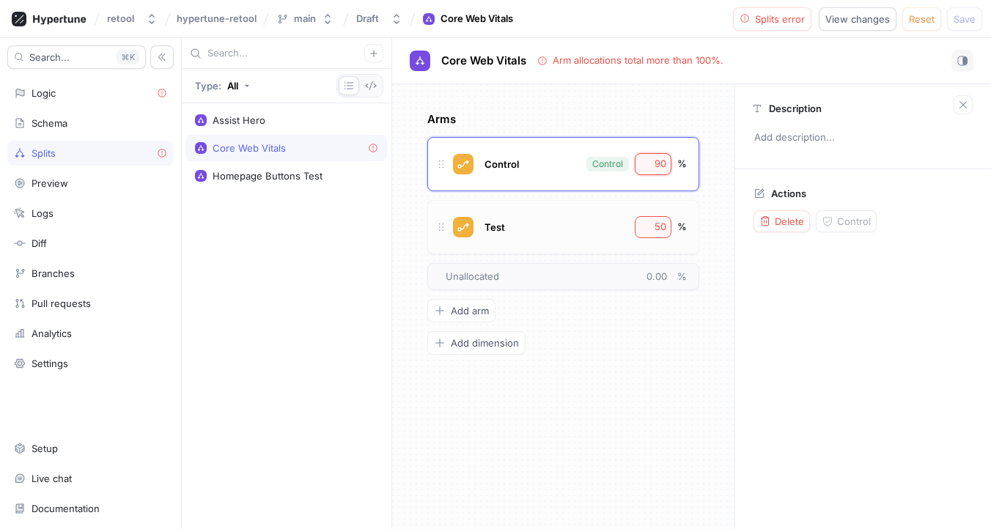
type input "90"
click at [659, 230] on input "50" at bounding box center [654, 227] width 25 height 15
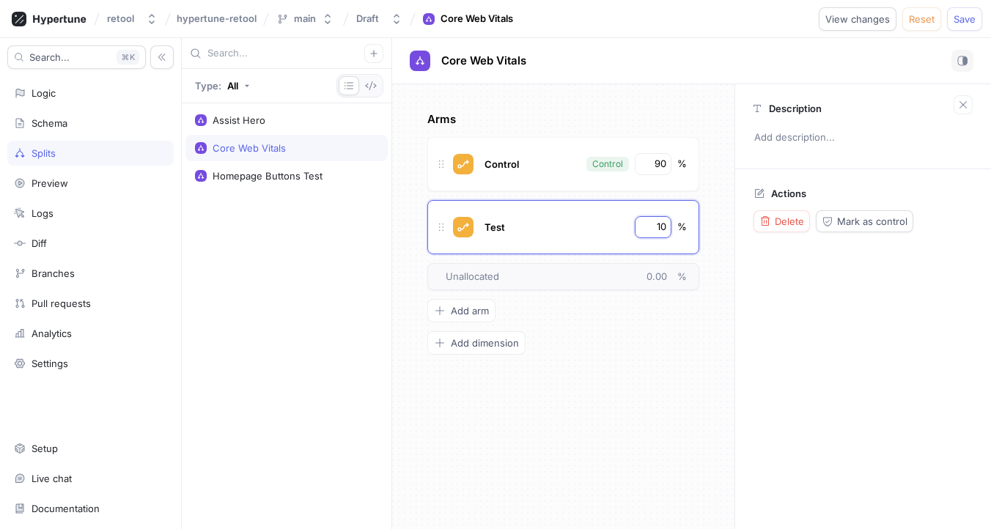
type input "10"
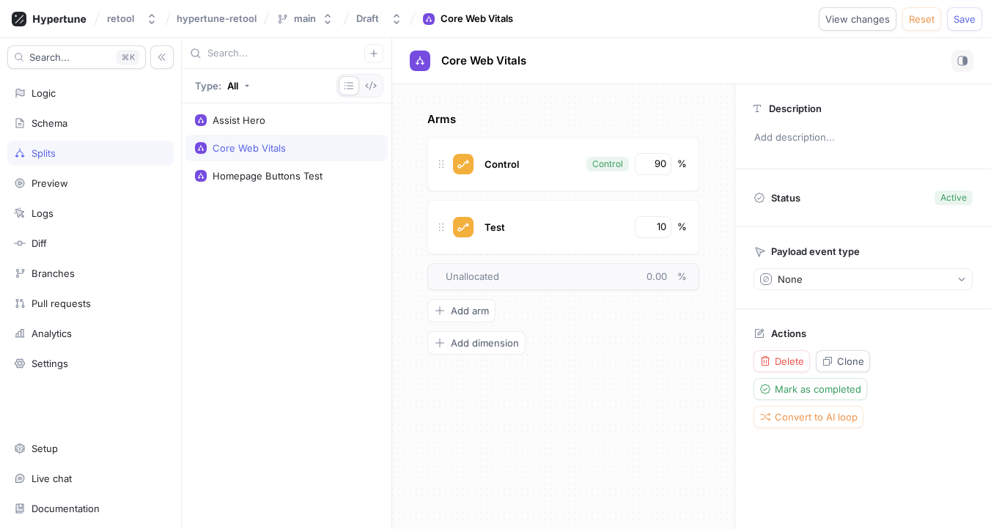
click at [658, 348] on div "Arms Control Control 90 % Test 10 % To pick up a draggable item, press the spac…" at bounding box center [563, 232] width 272 height 243
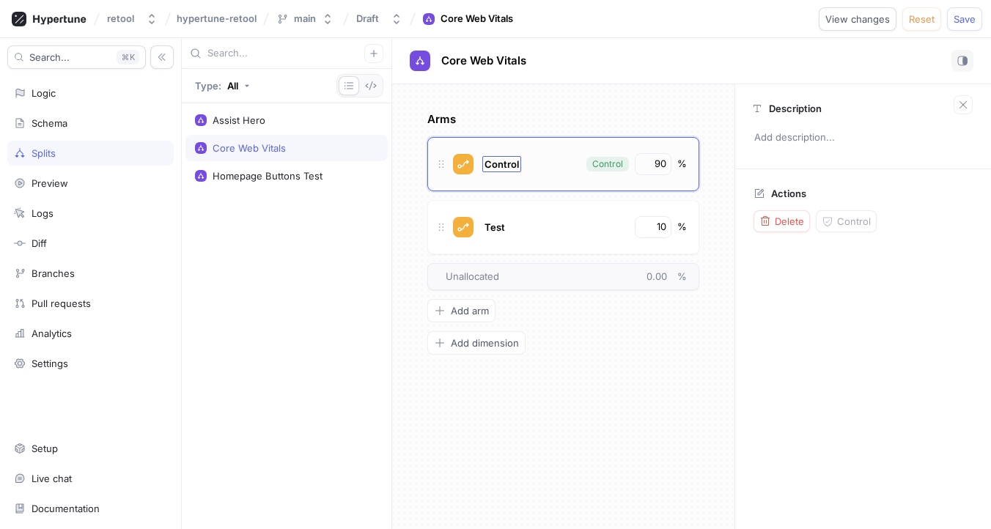
click at [501, 164] on span "Control" at bounding box center [502, 164] width 34 height 12
type input "Disabled"
click at [498, 224] on span "Test" at bounding box center [495, 227] width 21 height 12
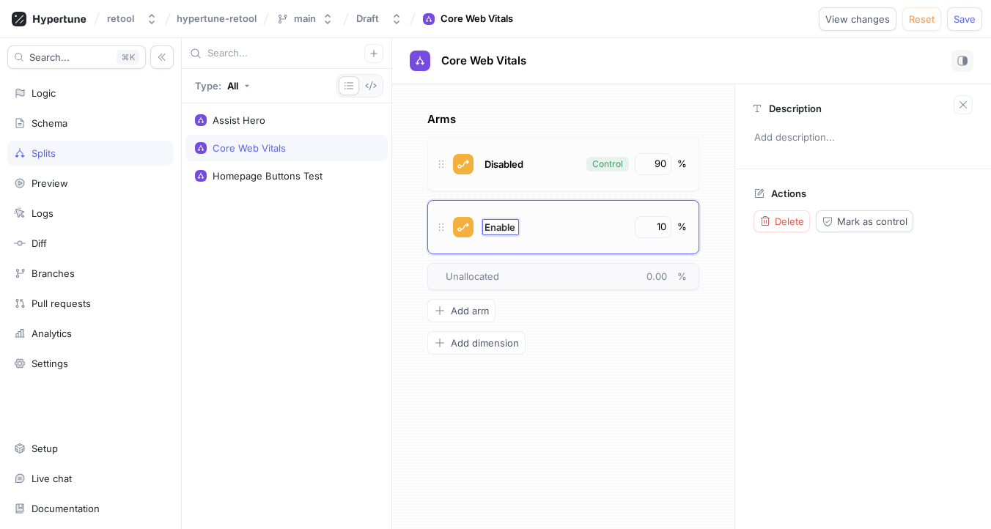
type input "Enabled"
click at [586, 371] on div "Arms Disabled Control 90 % Enabled Enabled 10 % To pick up a draggable item, pr…" at bounding box center [563, 306] width 342 height 445
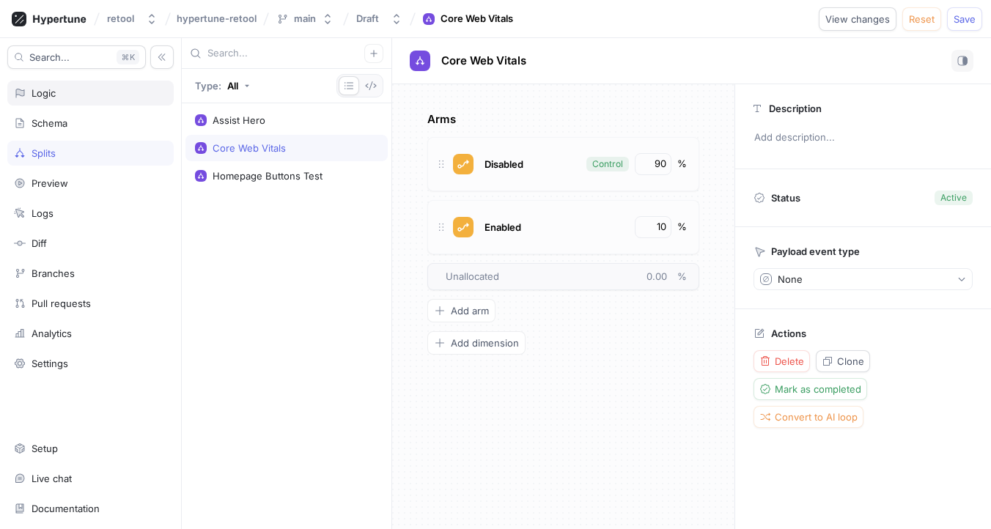
click at [69, 94] on div "Logic" at bounding box center [90, 93] width 153 height 12
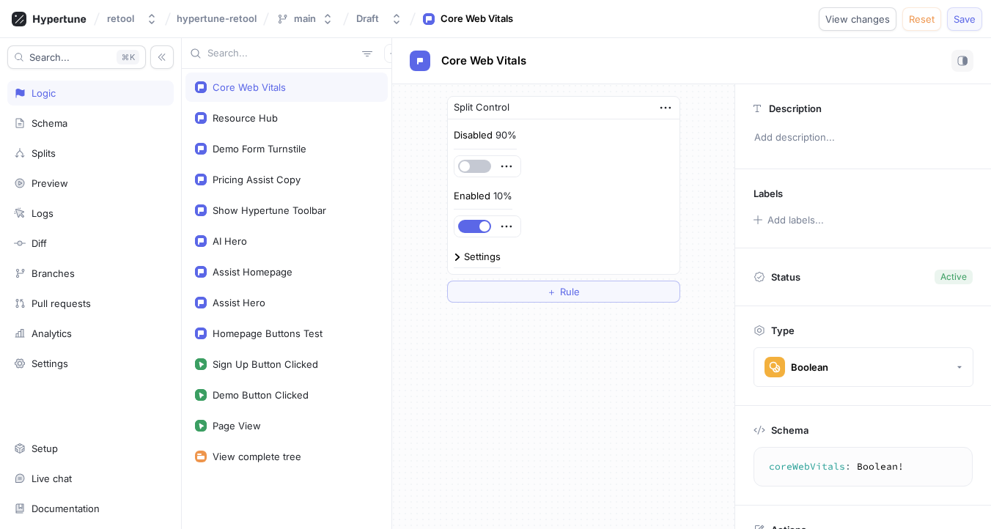
click at [967, 17] on span "Save" at bounding box center [965, 19] width 22 height 9
